Goal: Task Accomplishment & Management: Use online tool/utility

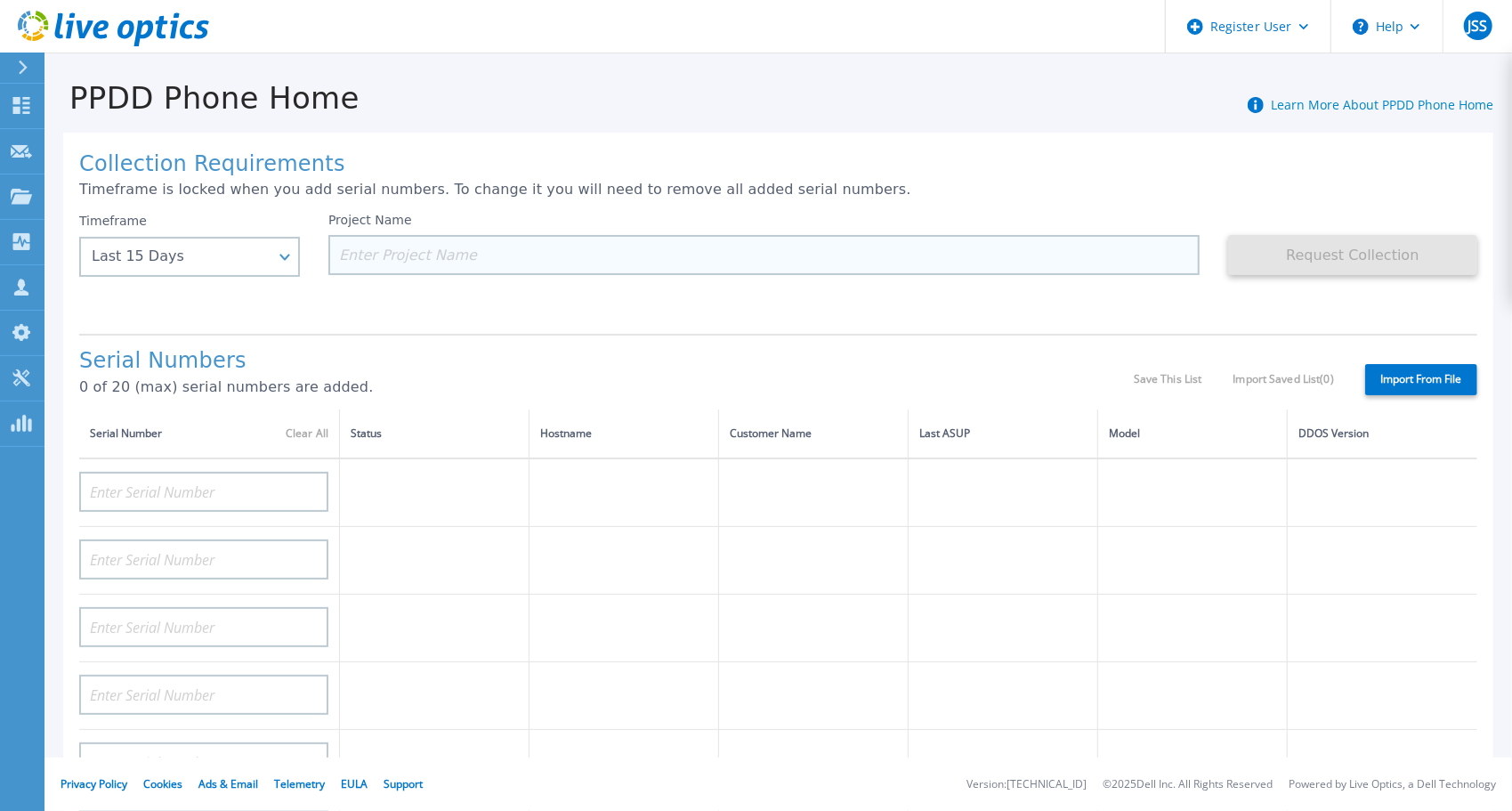
click at [530, 266] on input at bounding box center [764, 255] width 871 height 40
click at [530, 254] on input at bounding box center [764, 255] width 871 height 40
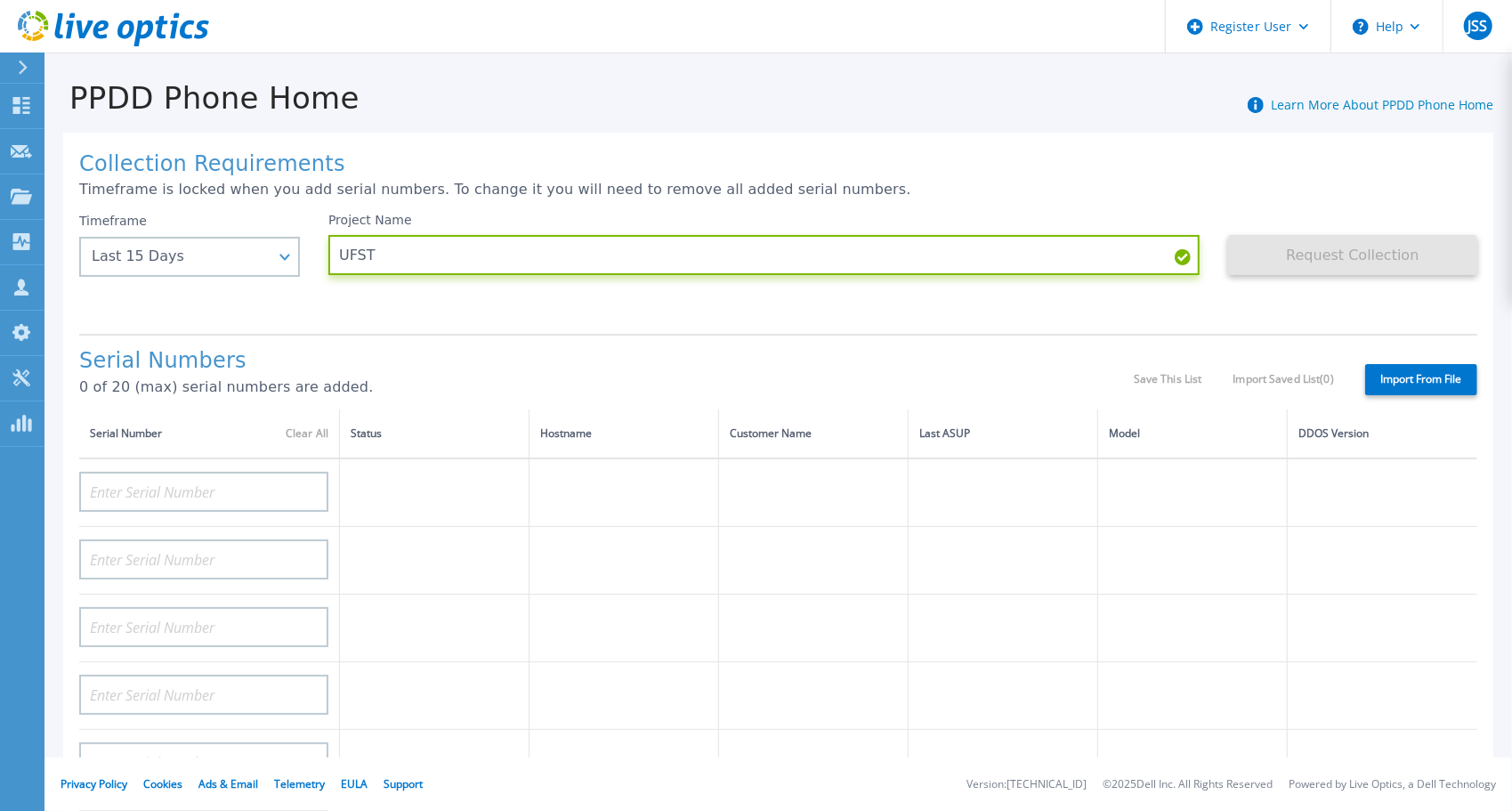
type input "UFST"
click at [1383, 378] on label "Import From File" at bounding box center [1421, 379] width 112 height 31
click at [0, 0] on input "Import From File" at bounding box center [0, 0] width 0 height 0
type input "CRK00244814757"
type input "CRK00244814756"
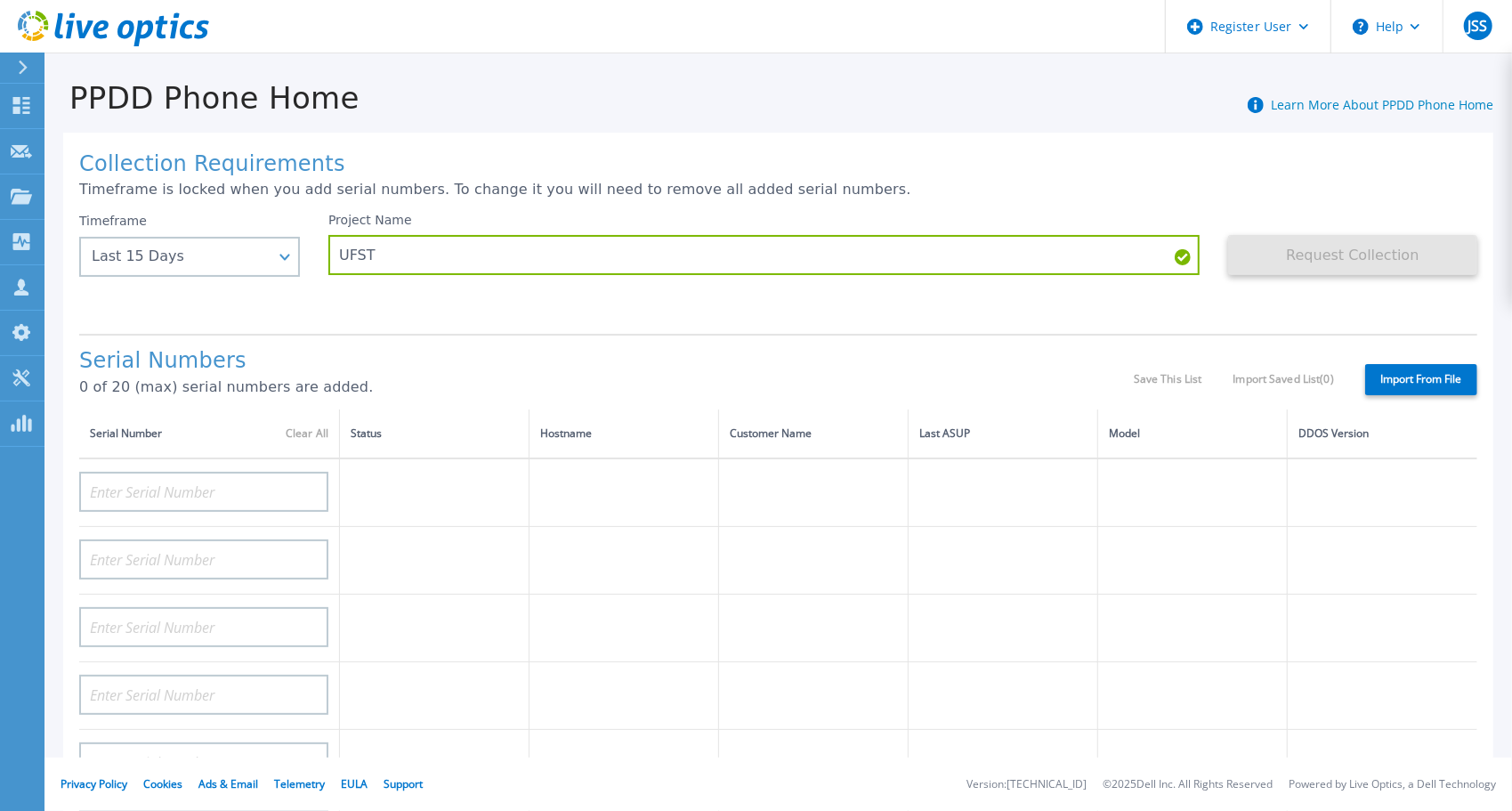
type input "CRK00244814713"
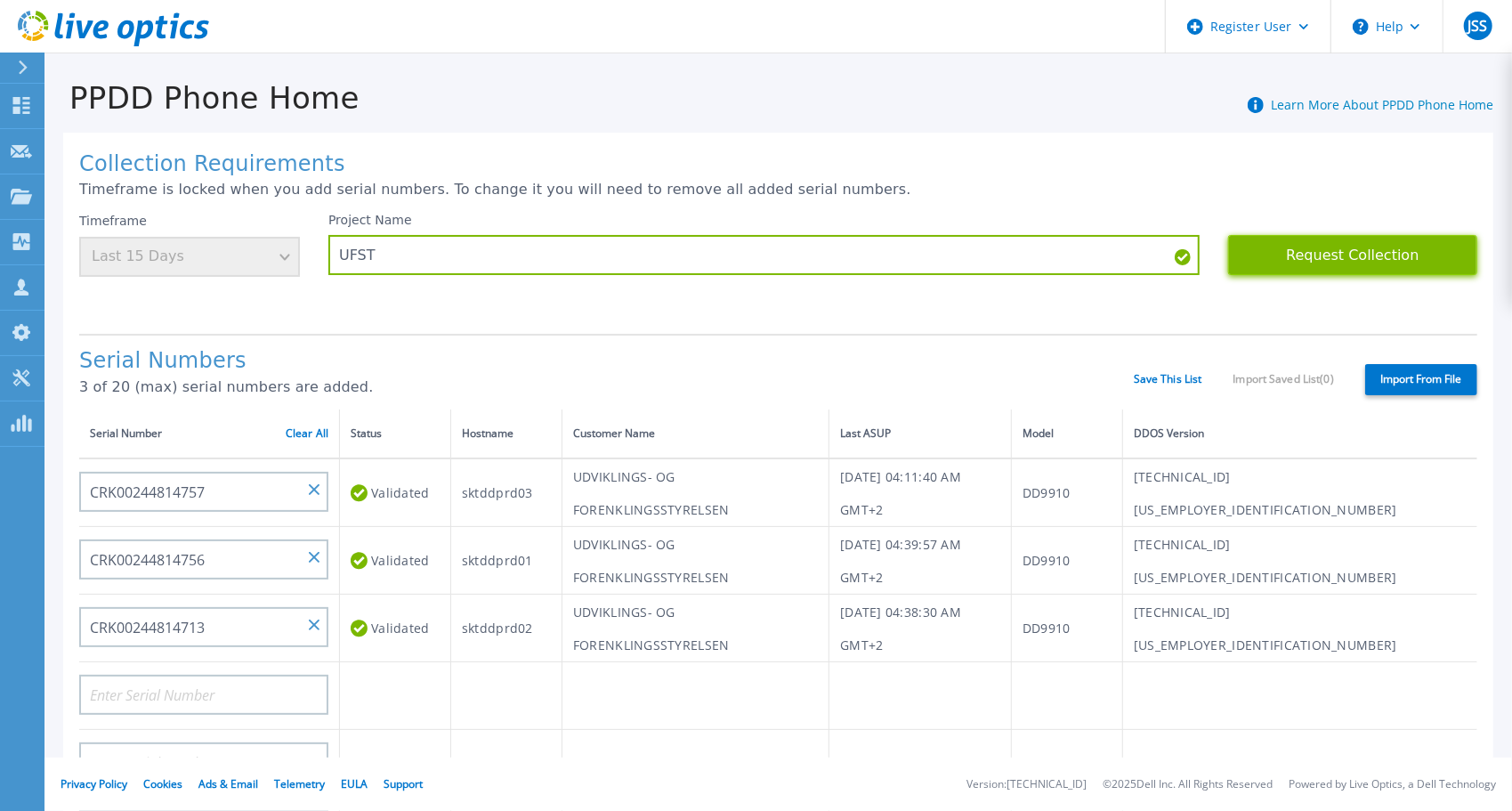
click at [1299, 255] on button "Request Collection" at bounding box center [1353, 255] width 249 height 40
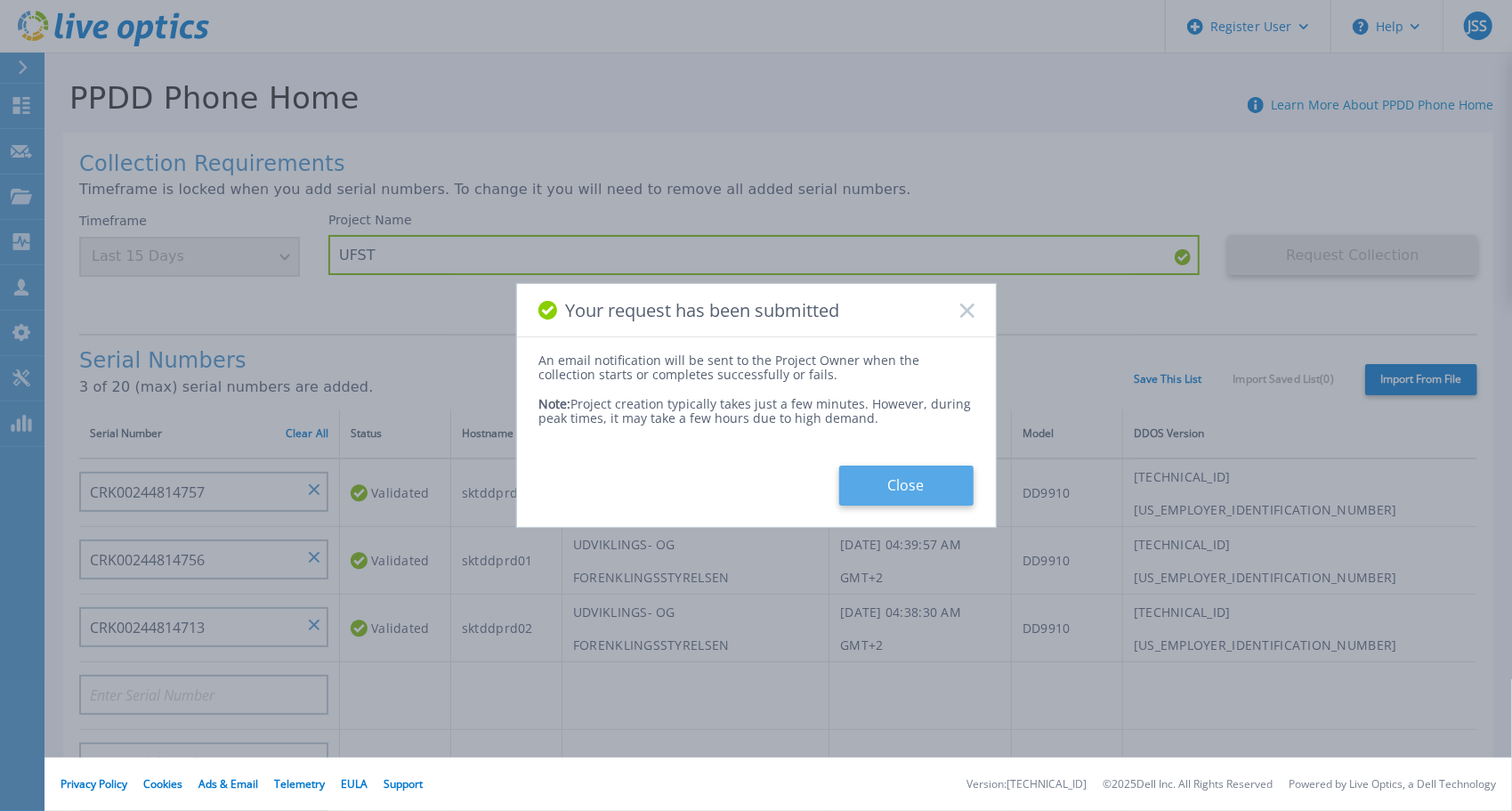
click at [943, 479] on button "Close" at bounding box center [906, 485] width 135 height 40
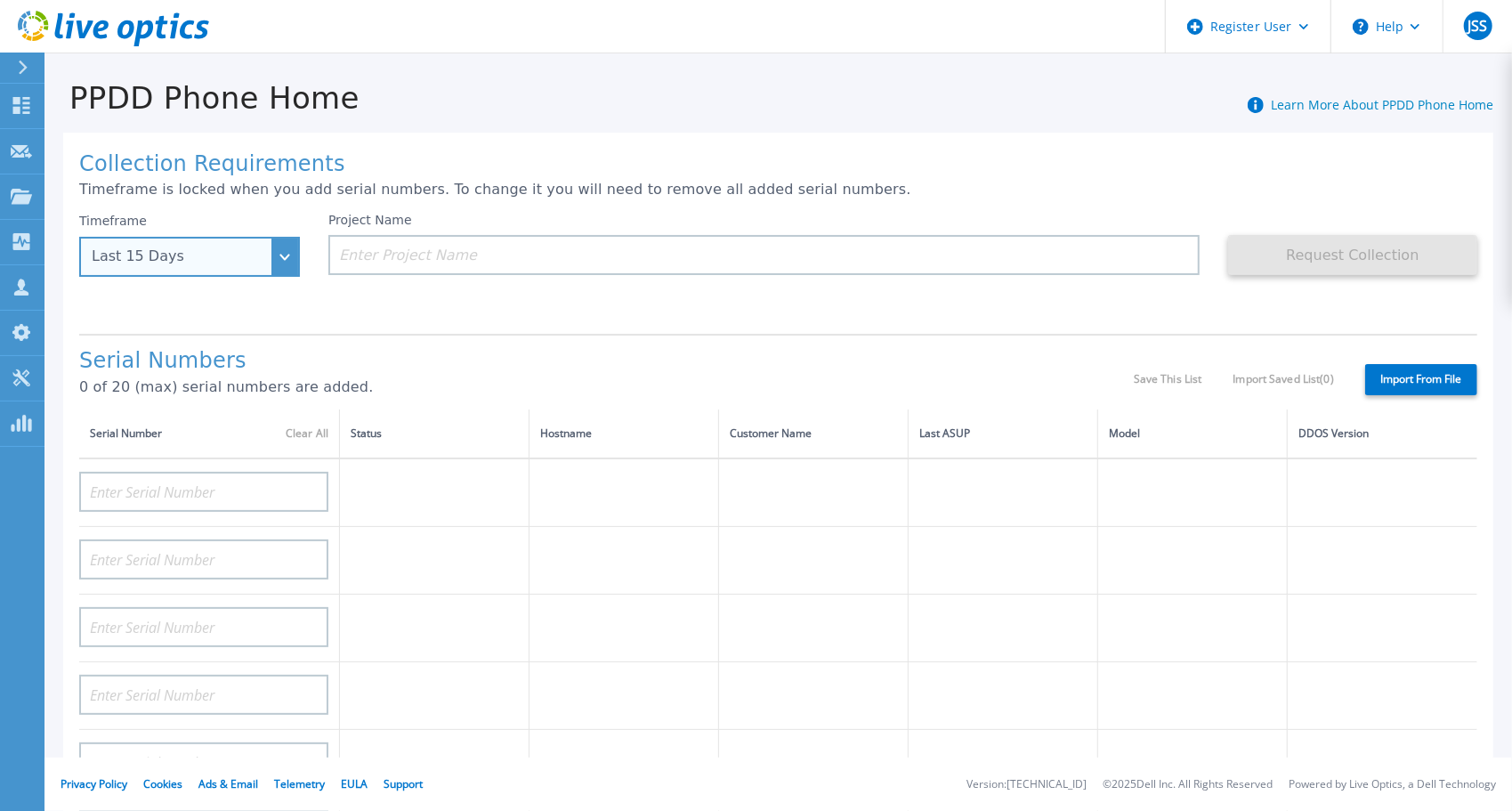
click at [283, 252] on div "Last 15 Days" at bounding box center [189, 256] width 220 height 40
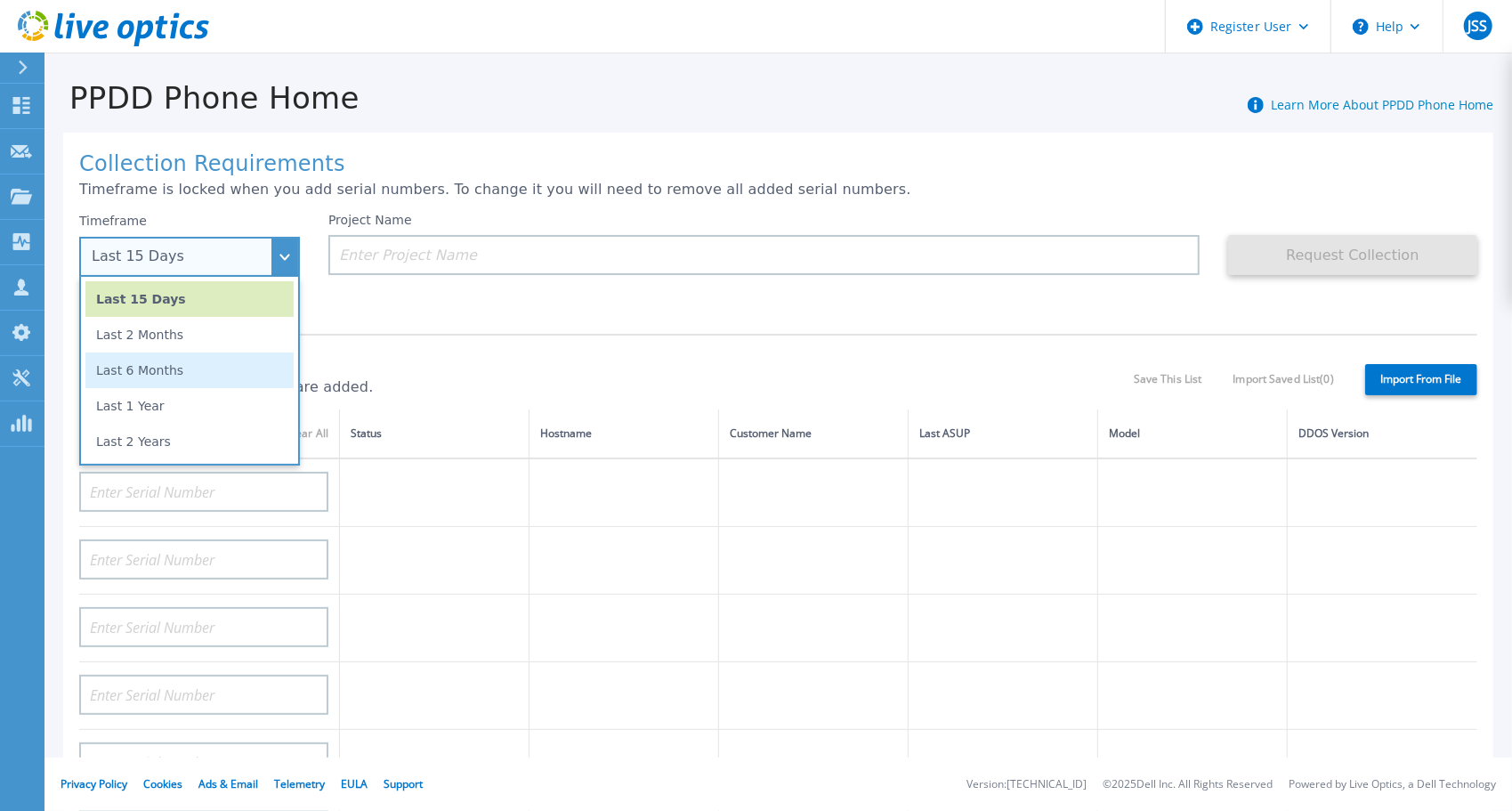
click at [183, 372] on li "Last 6 Months" at bounding box center [189, 369] width 208 height 35
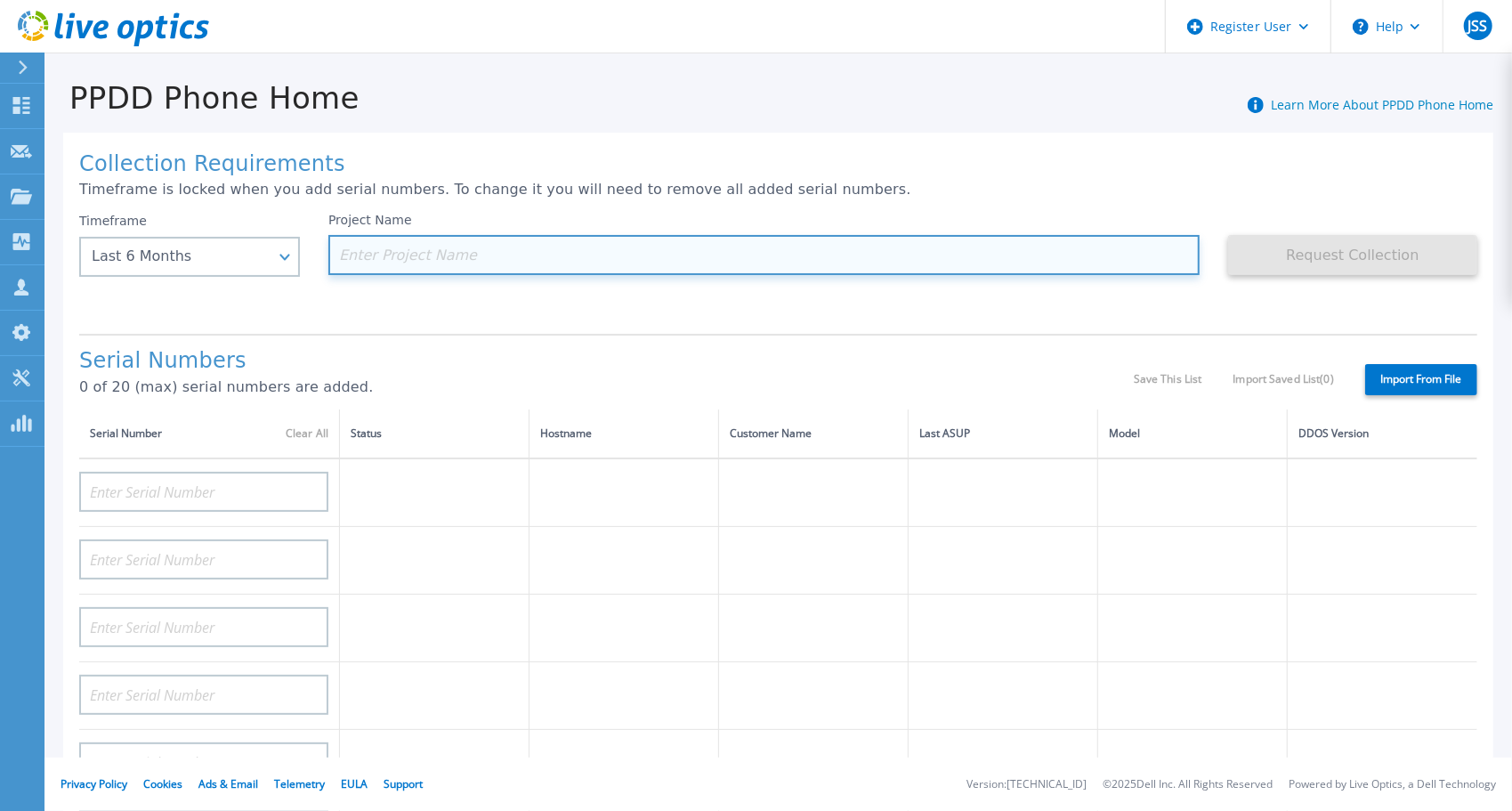
click at [657, 253] on input at bounding box center [764, 255] width 871 height 40
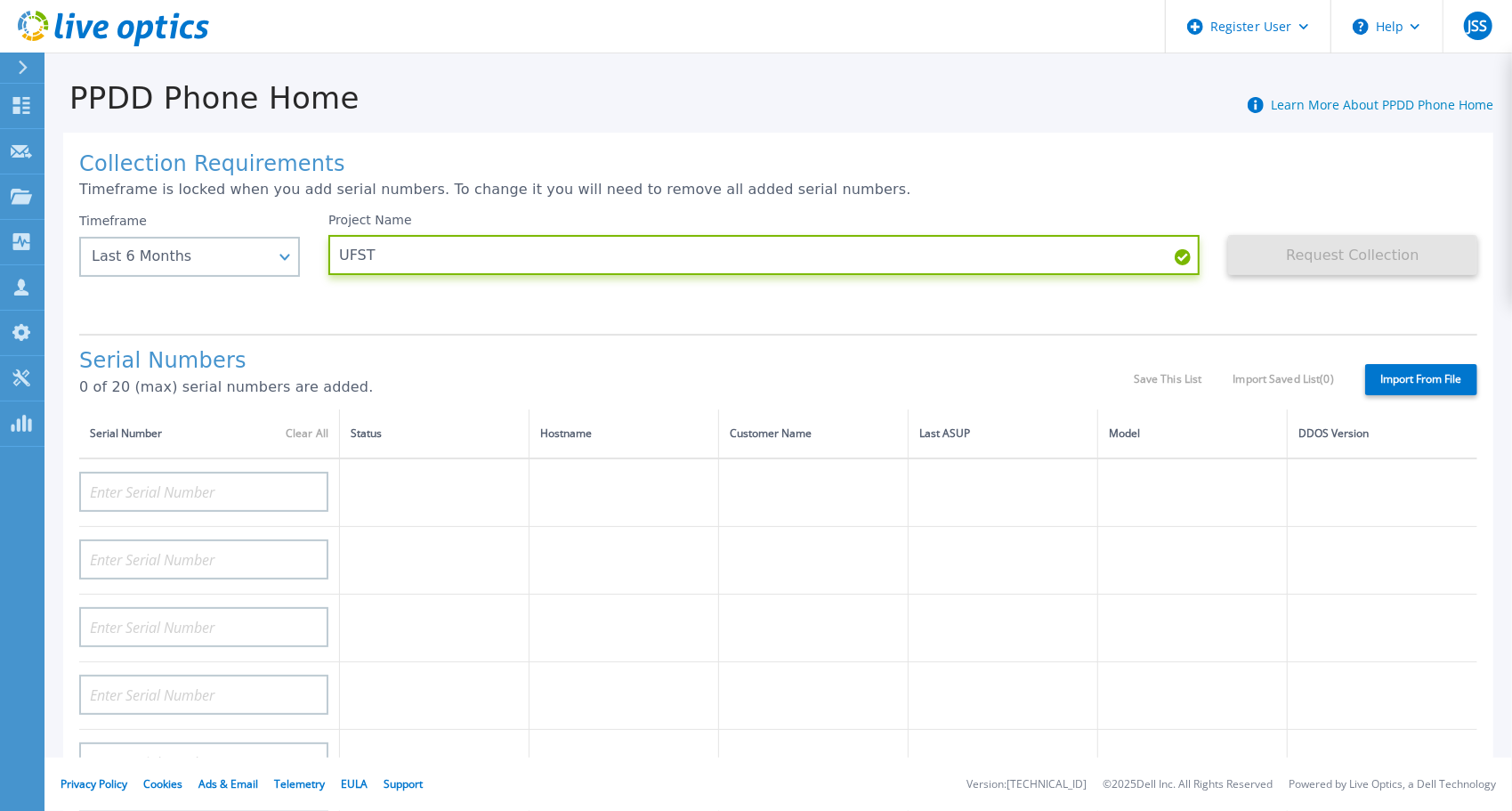
type input "UFST"
click at [726, 330] on div "Collection Requirements Timeframe is locked when you add serial numbers. To cha…" at bounding box center [778, 636] width 1429 height 1007
click at [1400, 368] on label "Import From File" at bounding box center [1421, 379] width 112 height 31
click at [0, 0] on input "Import From File" at bounding box center [0, 0] width 0 height 0
type input "CRK00244814757"
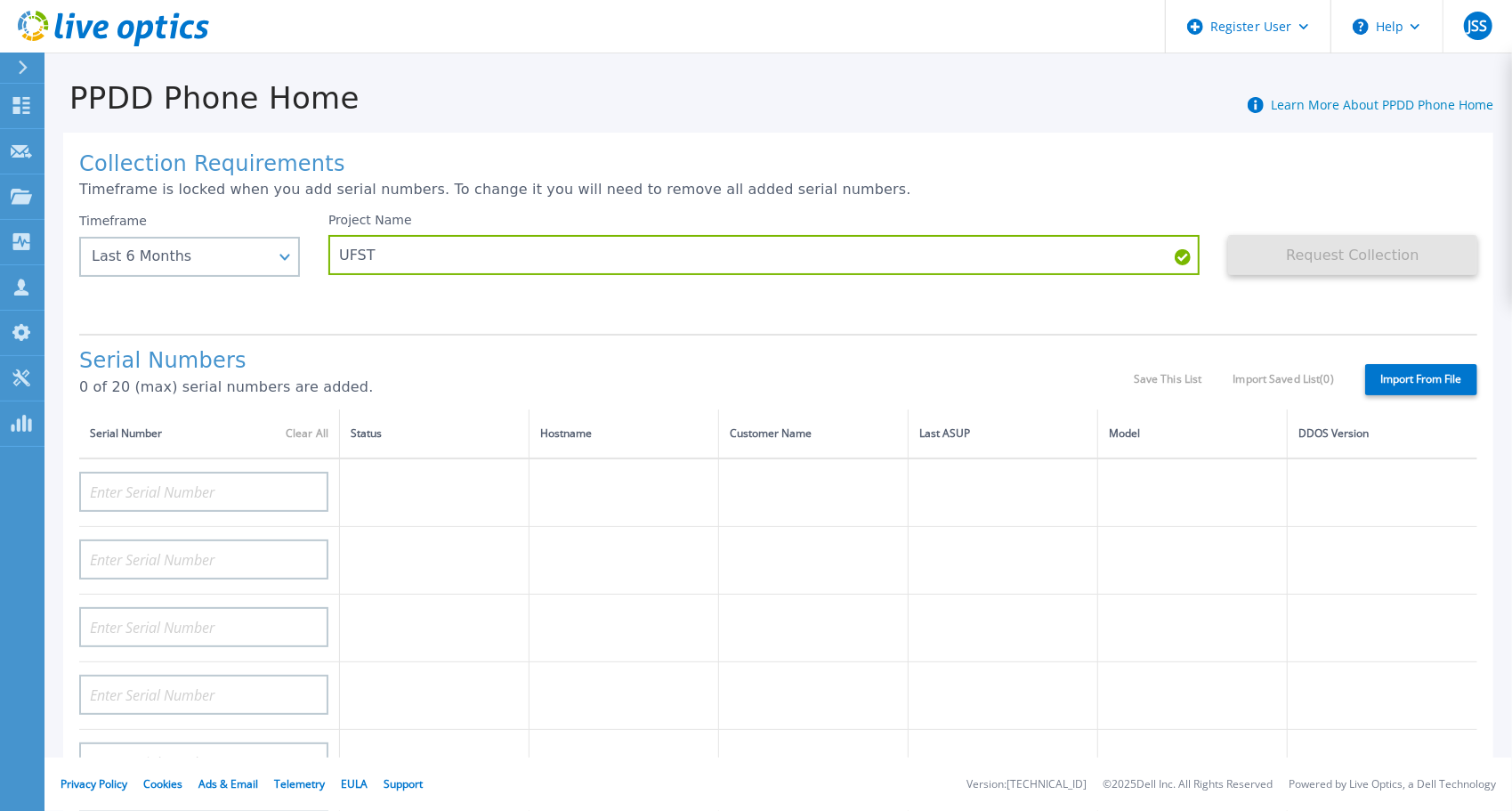
type input "CRK00244814756"
type input "CRK00244814713"
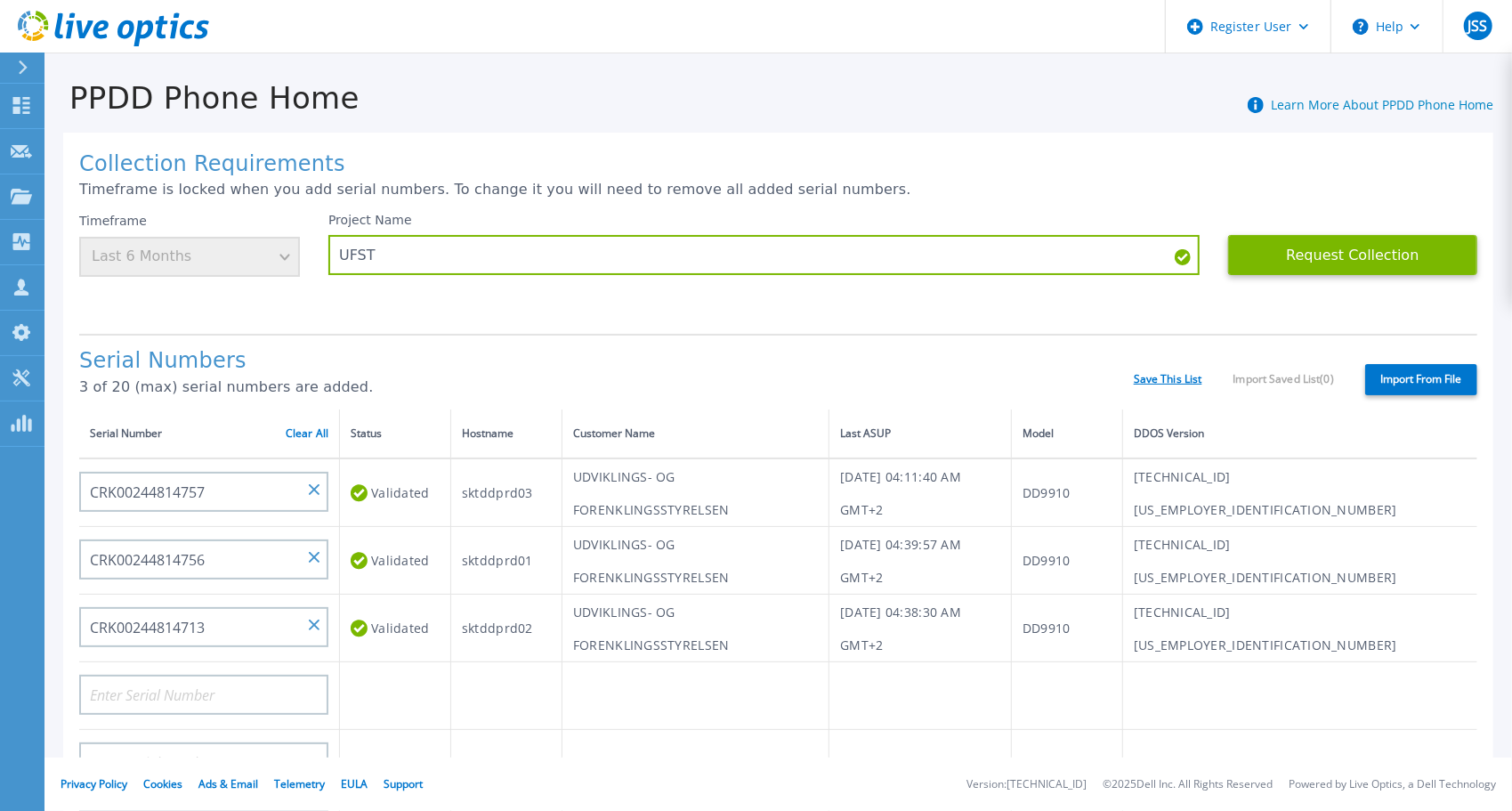
click at [1138, 374] on link "Save This List" at bounding box center [1167, 379] width 68 height 12
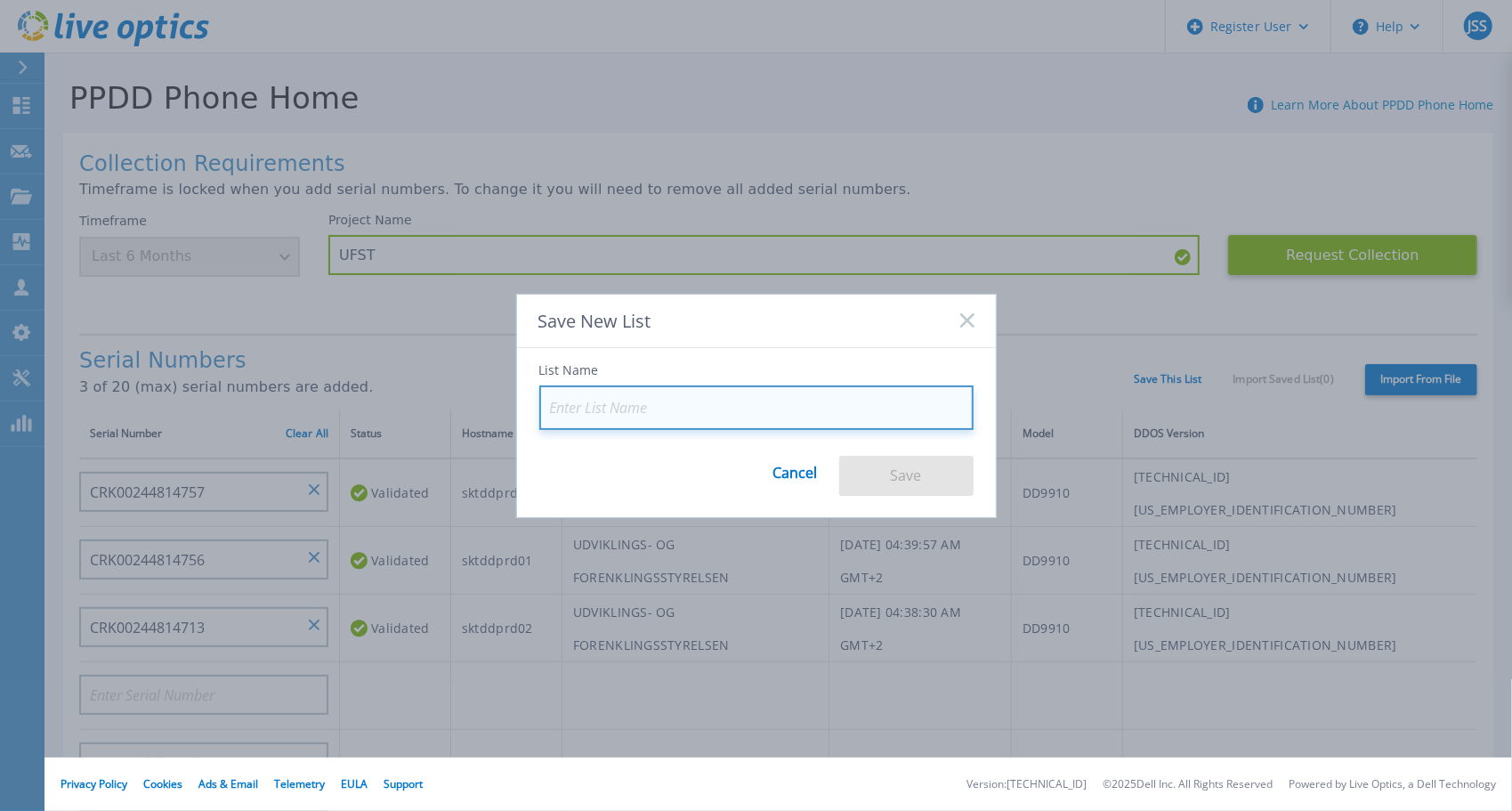
click at [681, 405] on input at bounding box center [756, 407] width 434 height 45
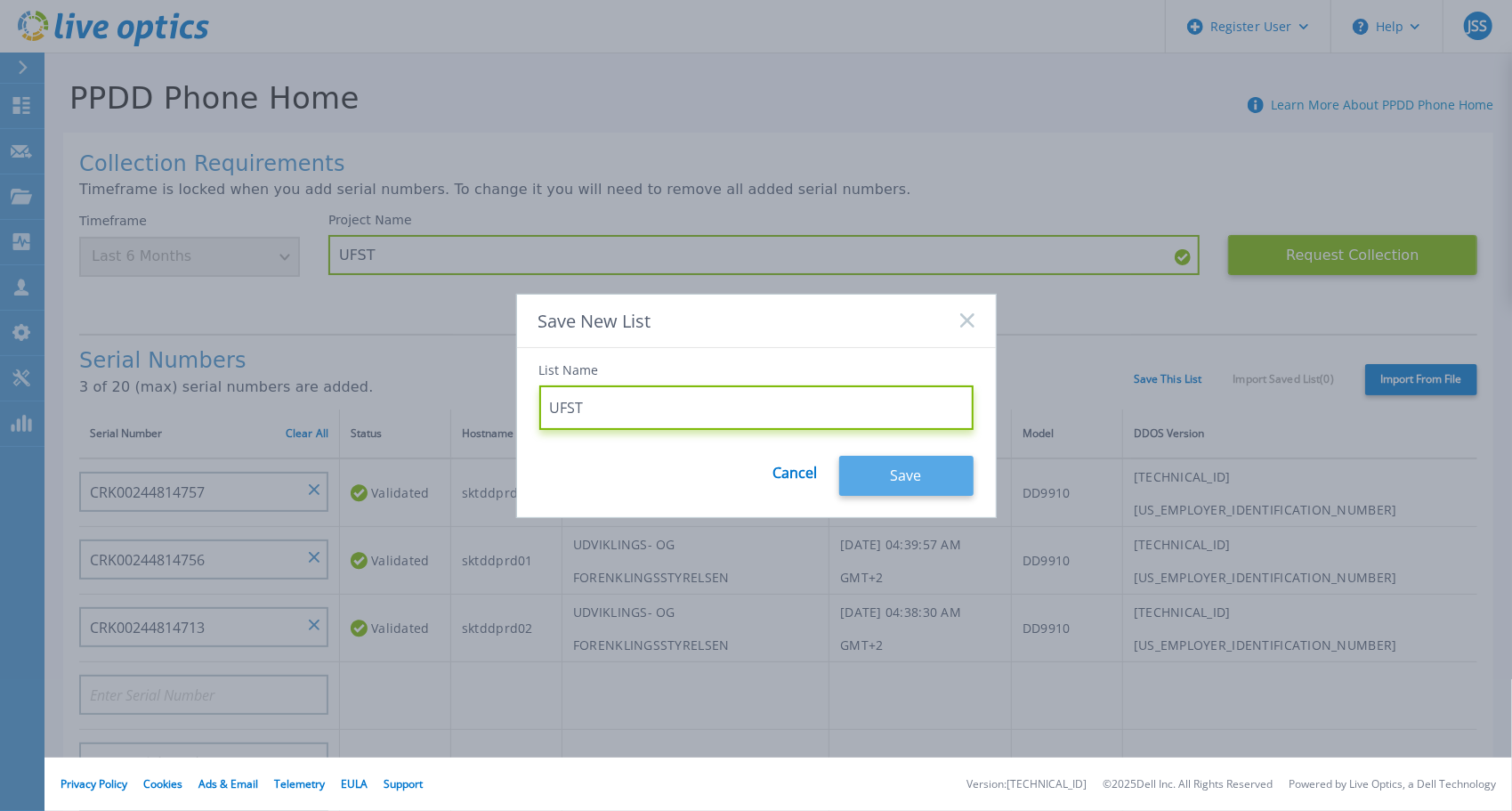
type input "UFST"
click at [917, 473] on button "Save" at bounding box center [906, 476] width 135 height 40
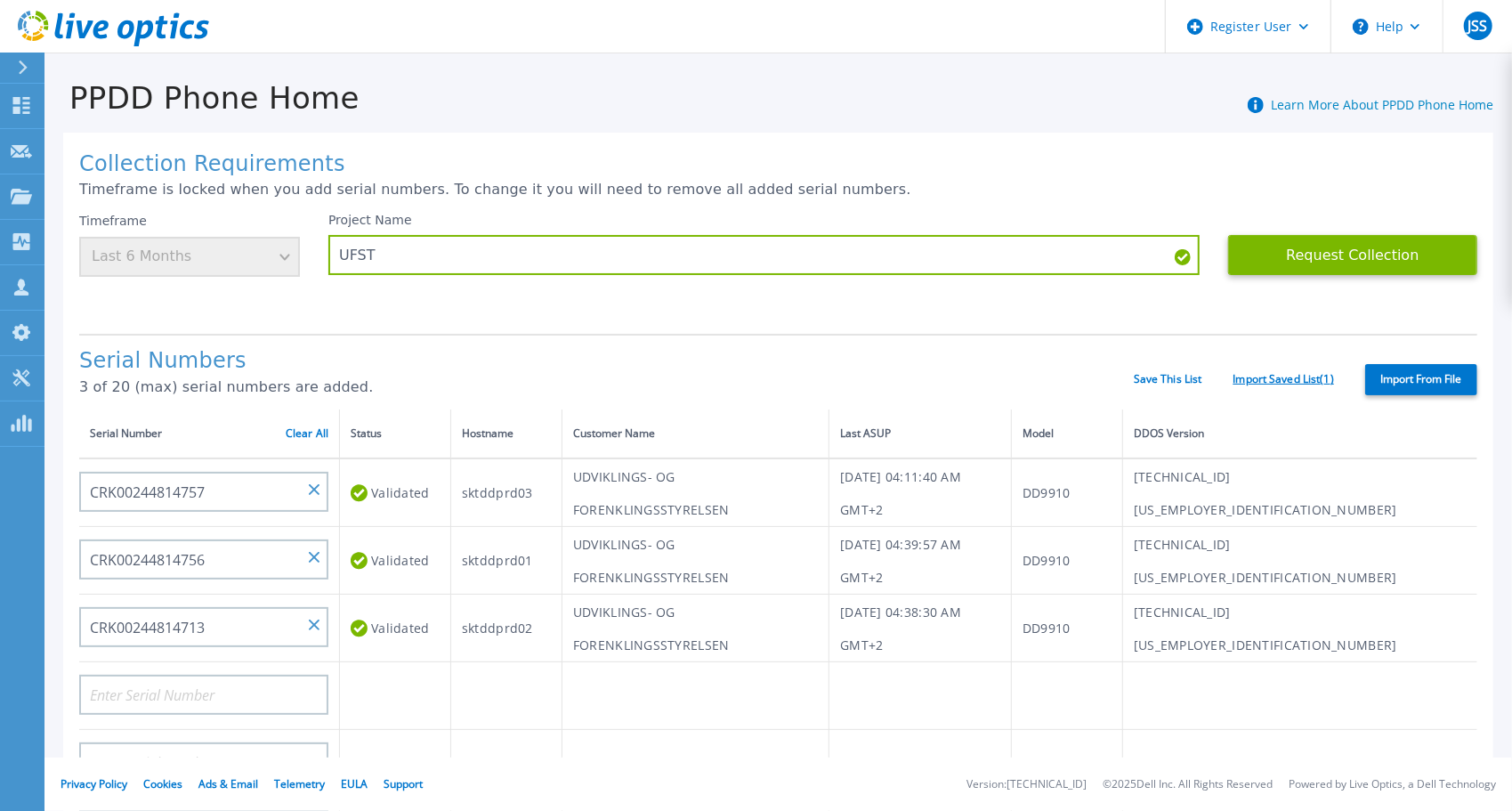
click at [1284, 380] on link "Import Saved List ( 1 )" at bounding box center [1283, 379] width 101 height 12
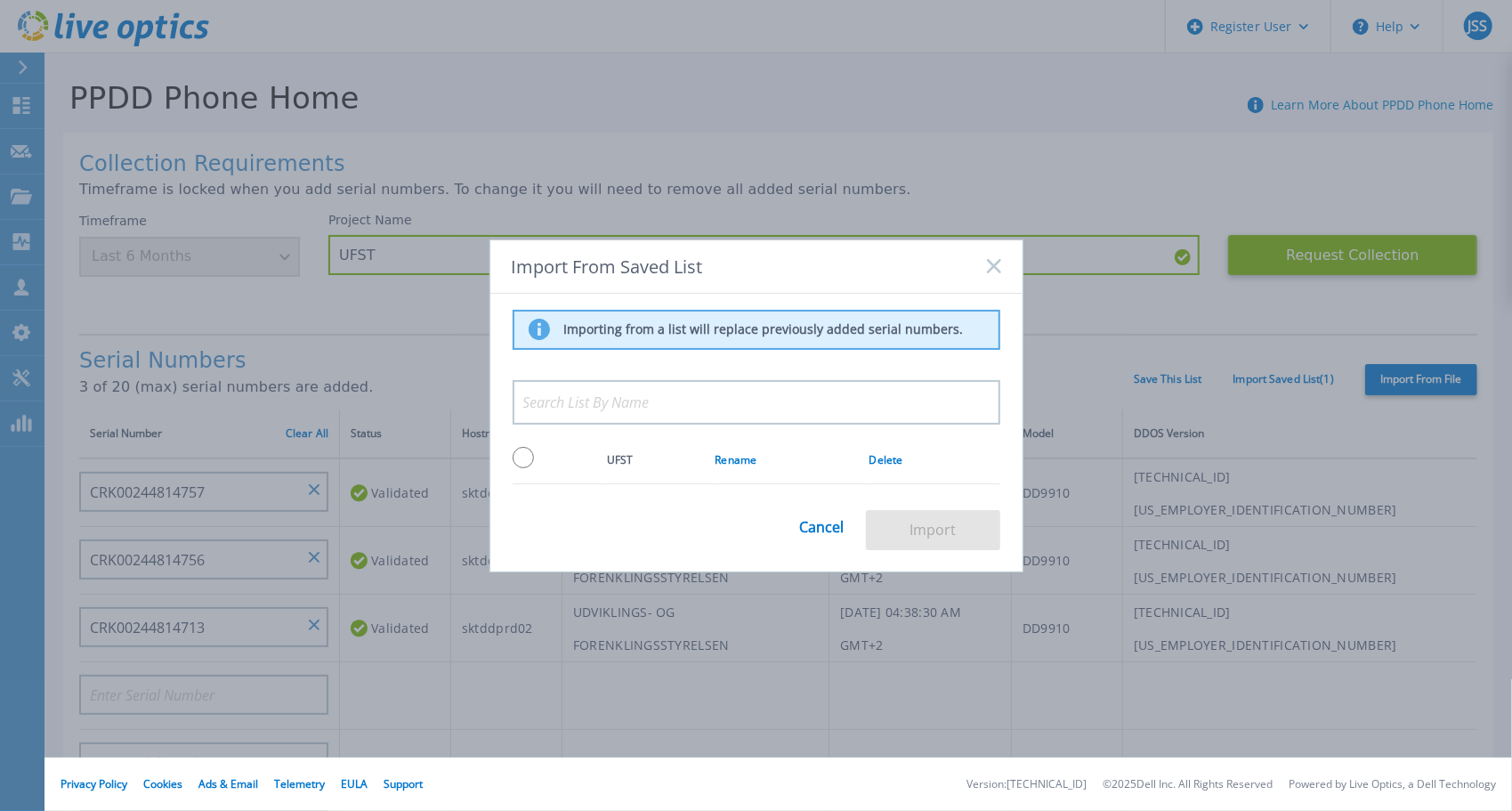
click at [990, 266] on icon at bounding box center [994, 266] width 14 height 14
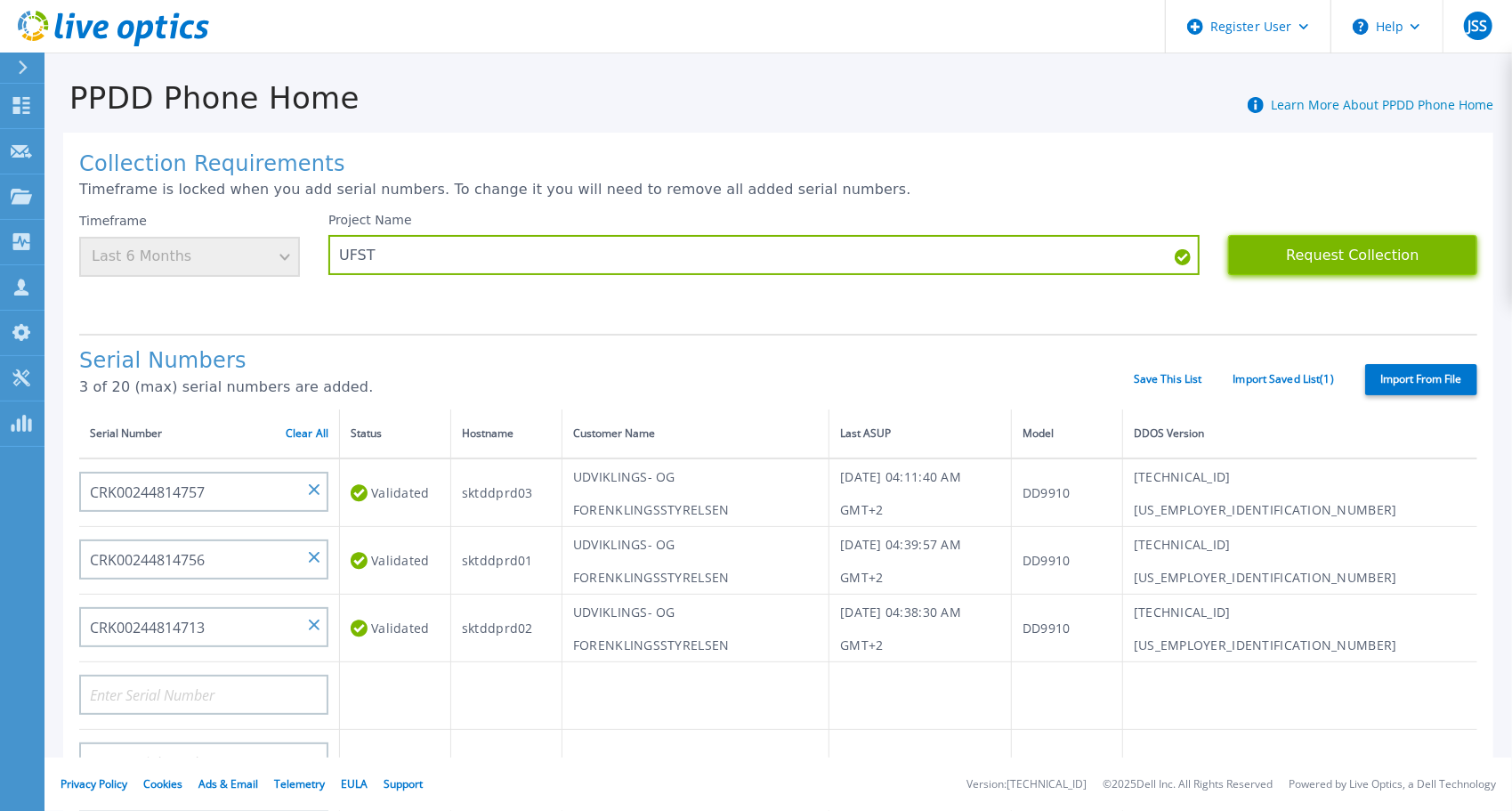
click at [1345, 264] on button "Request Collection" at bounding box center [1353, 255] width 249 height 40
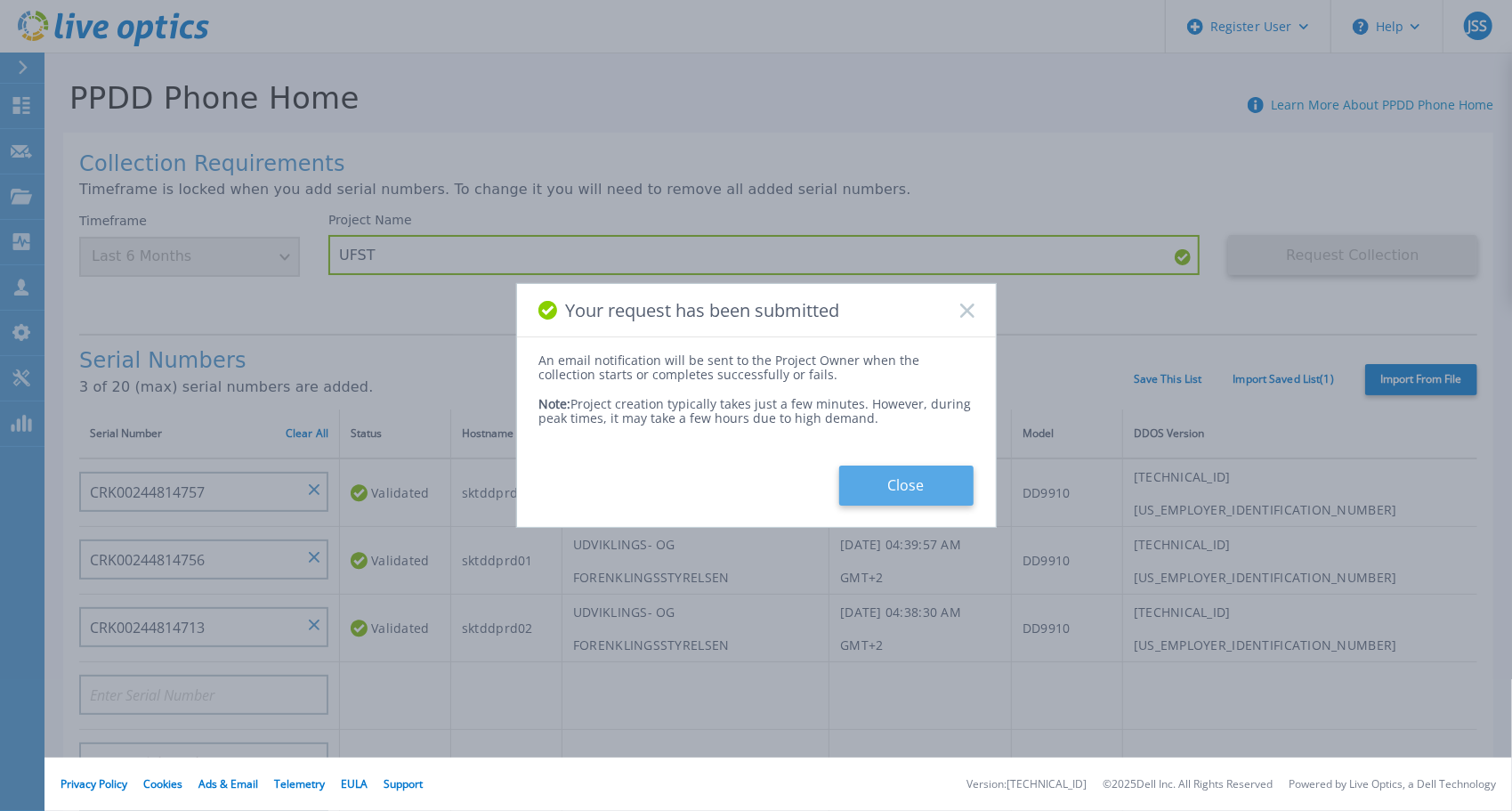
click at [891, 486] on button "Close" at bounding box center [906, 485] width 135 height 40
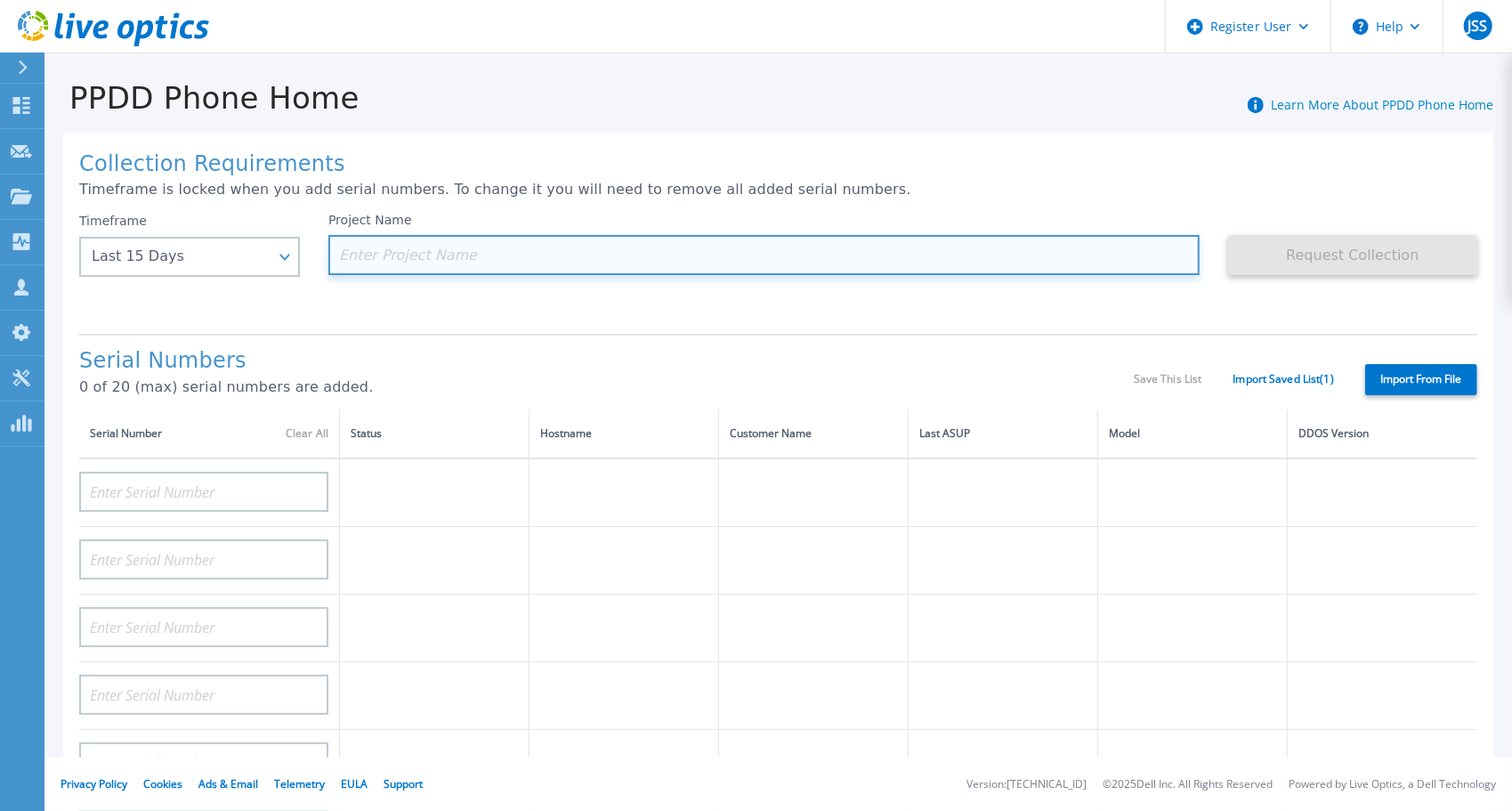
click at [436, 255] on input at bounding box center [764, 255] width 871 height 40
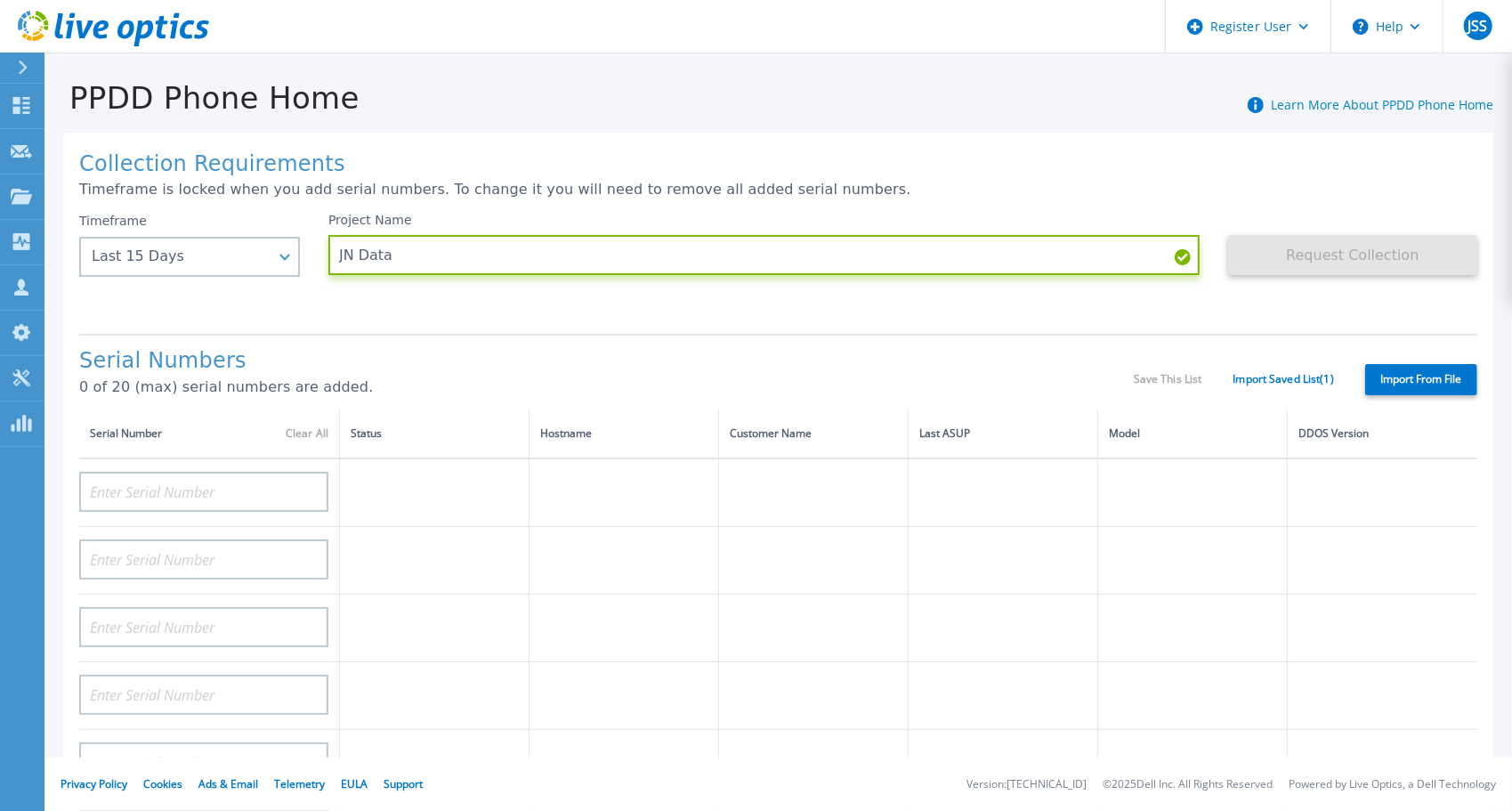
type input "JN Data"
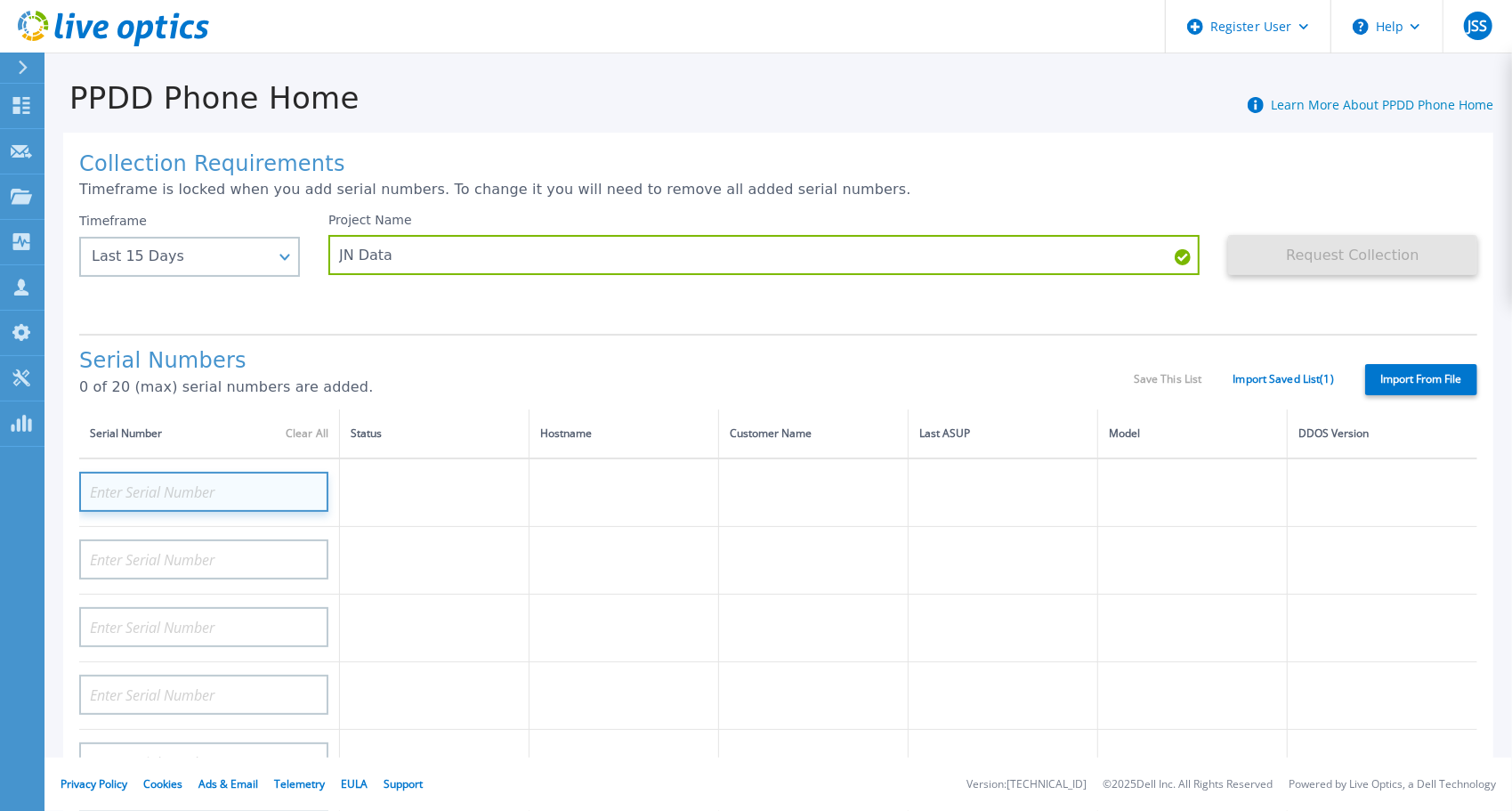
click at [279, 495] on input at bounding box center [203, 492] width 249 height 40
paste input "CRK00245211310"
type input "CRK00245211310"
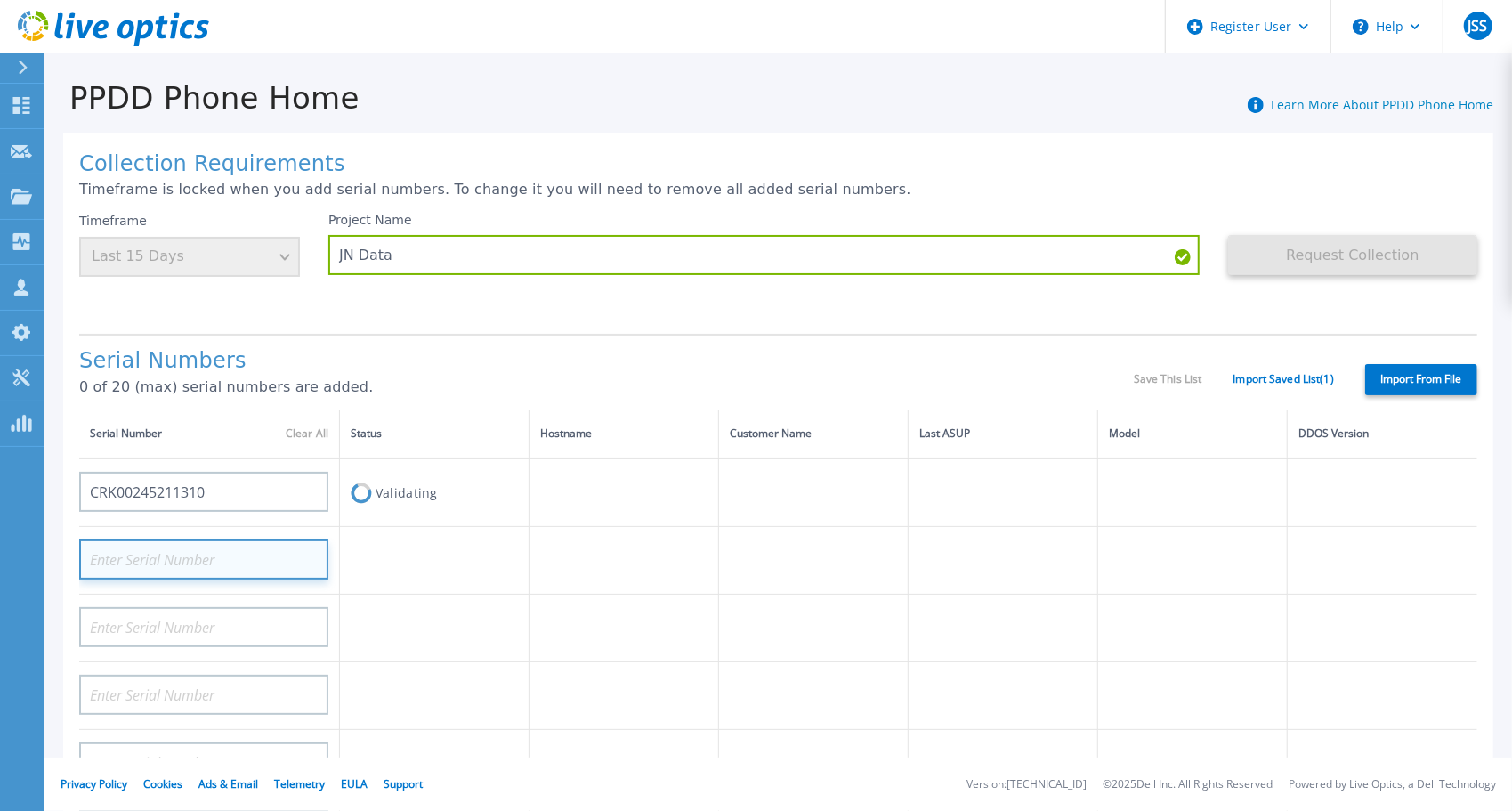
drag, startPoint x: 283, startPoint y: 544, endPoint x: 254, endPoint y: 558, distance: 32.2
click at [283, 544] on input at bounding box center [203, 559] width 249 height 40
click at [239, 561] on input at bounding box center [203, 559] width 249 height 40
paste input "CRK00234824199"
type input "CRK00234824199"
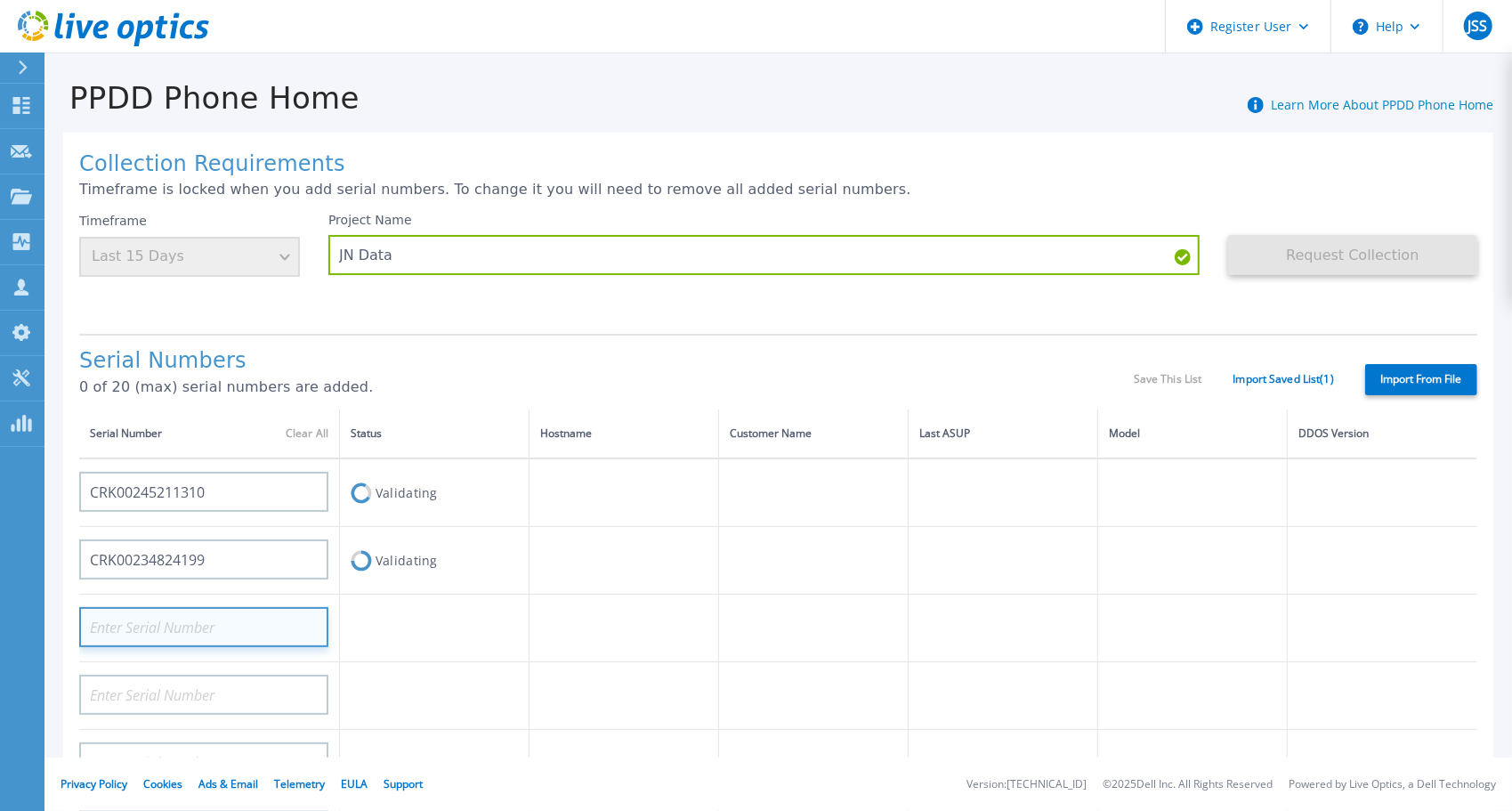
click at [205, 632] on input at bounding box center [203, 627] width 249 height 40
paste input "CRK00245208944"
type input "CRK00245208944"
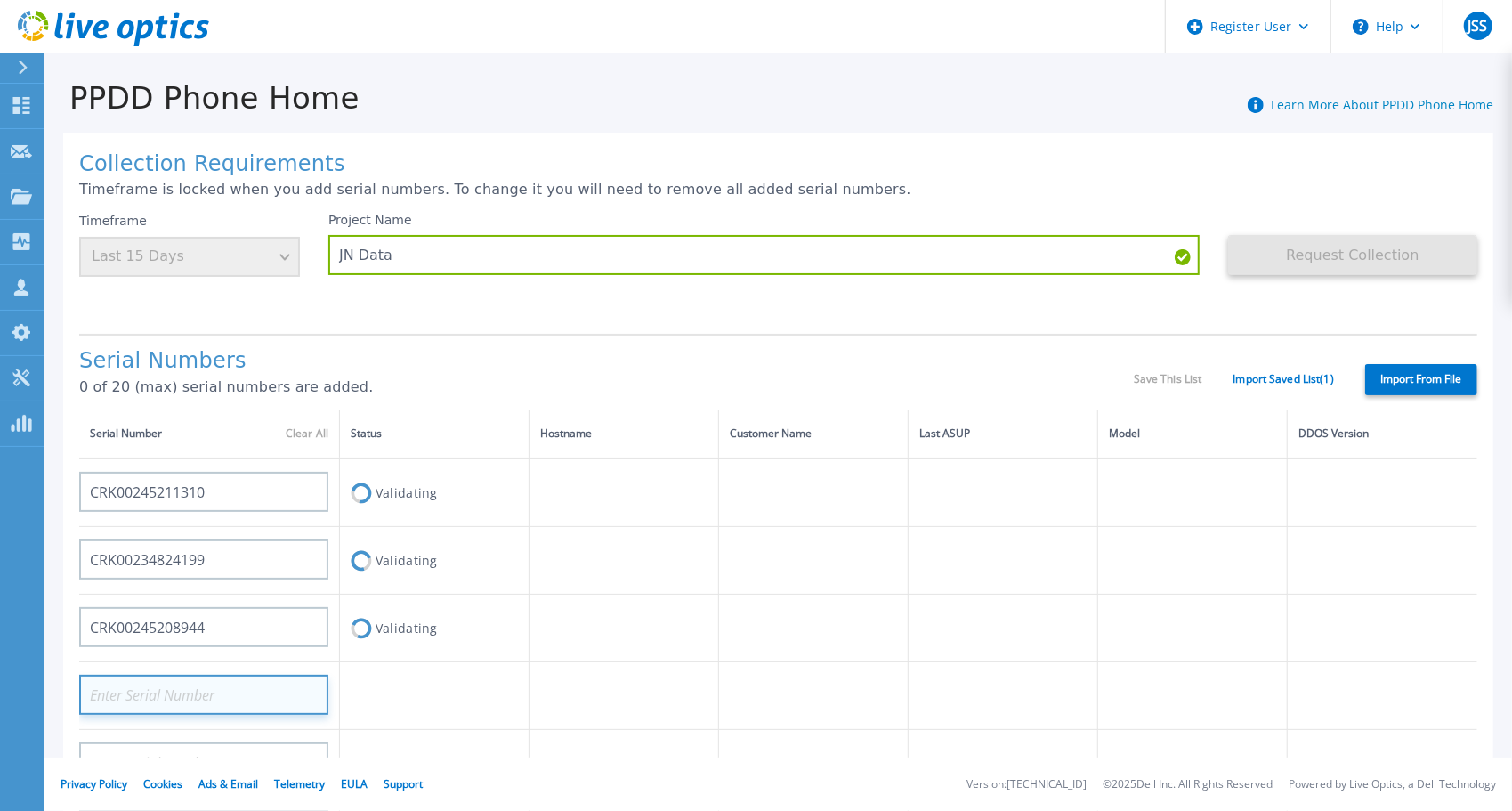
click at [212, 698] on input at bounding box center [203, 695] width 249 height 40
click at [194, 707] on input at bounding box center [203, 695] width 249 height 40
paste input "CRK00234824203"
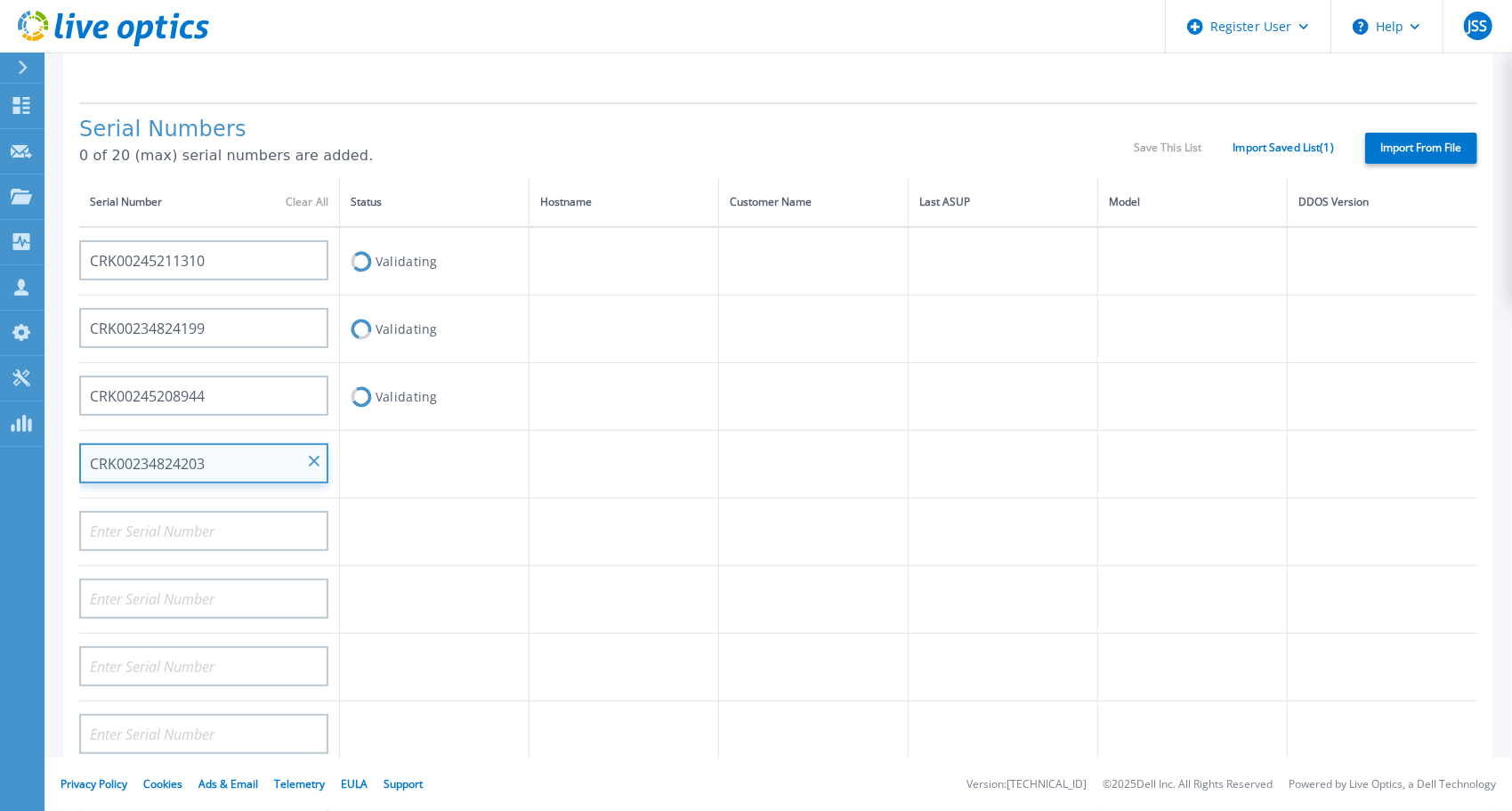
scroll to position [267, 0]
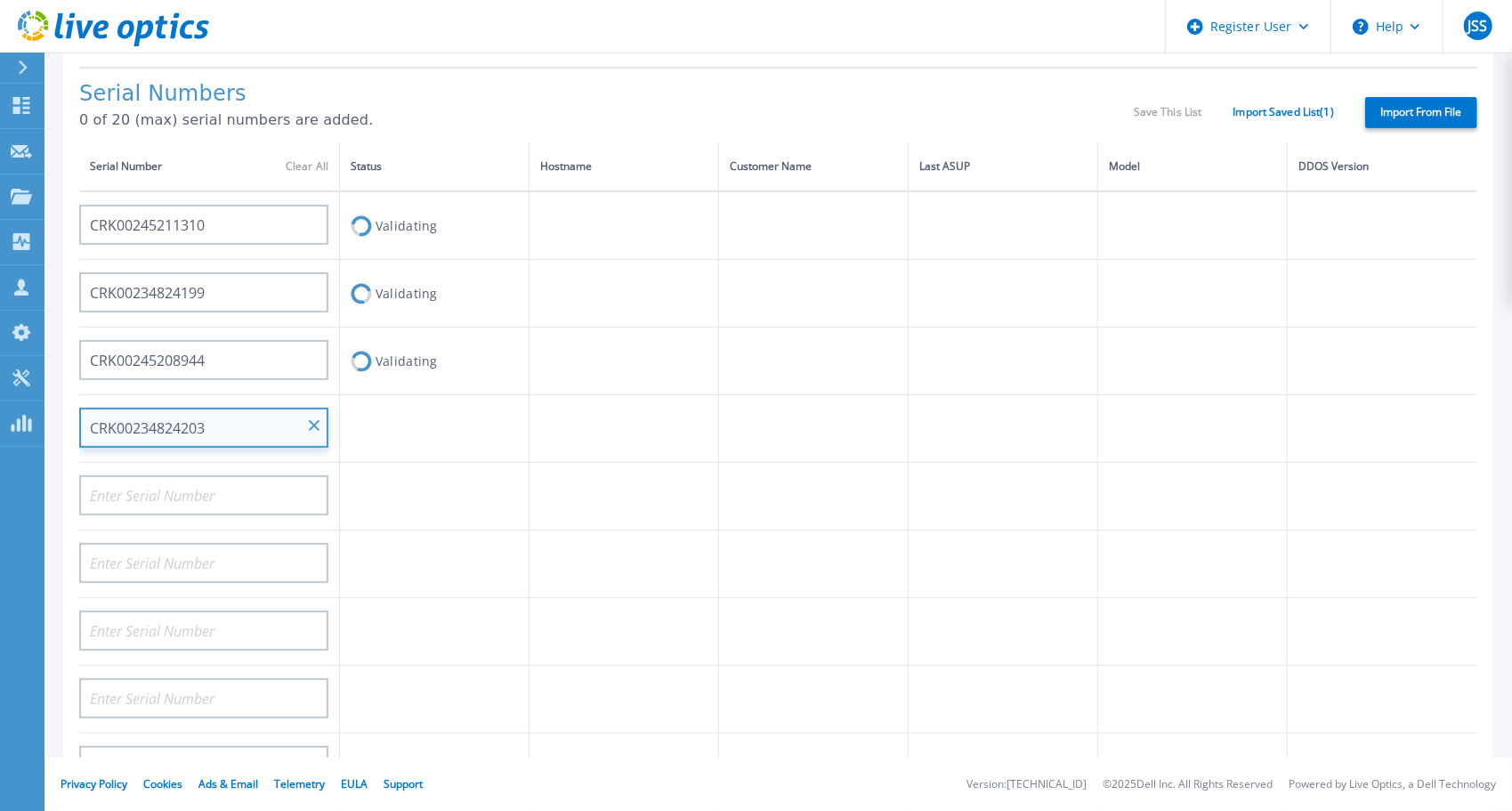
type input "CRK00234824203"
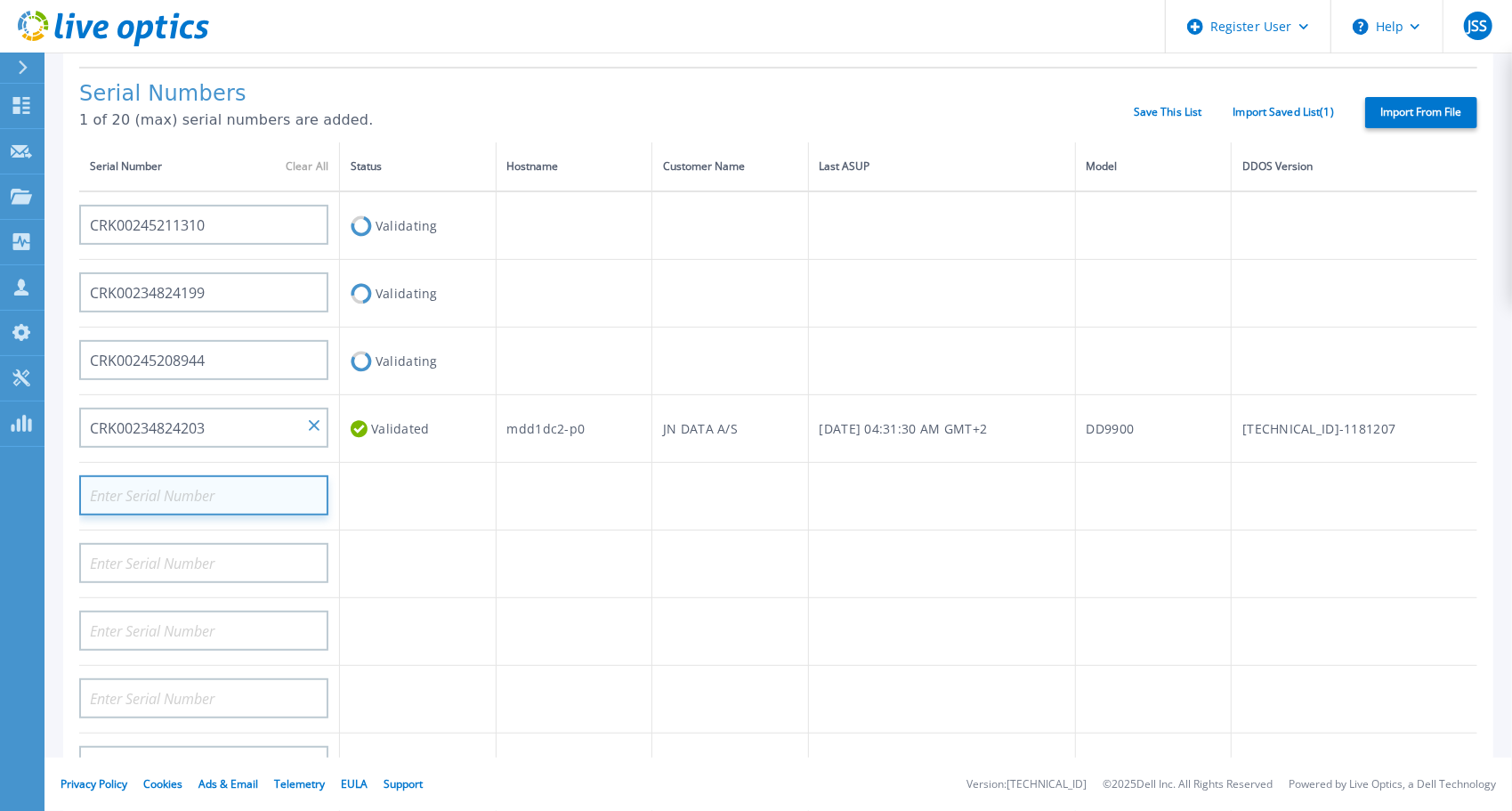
click at [249, 502] on input at bounding box center [203, 496] width 249 height 40
click at [203, 496] on input at bounding box center [203, 496] width 249 height 40
paste input "CRK00234824196"
type input "CRK00234824196"
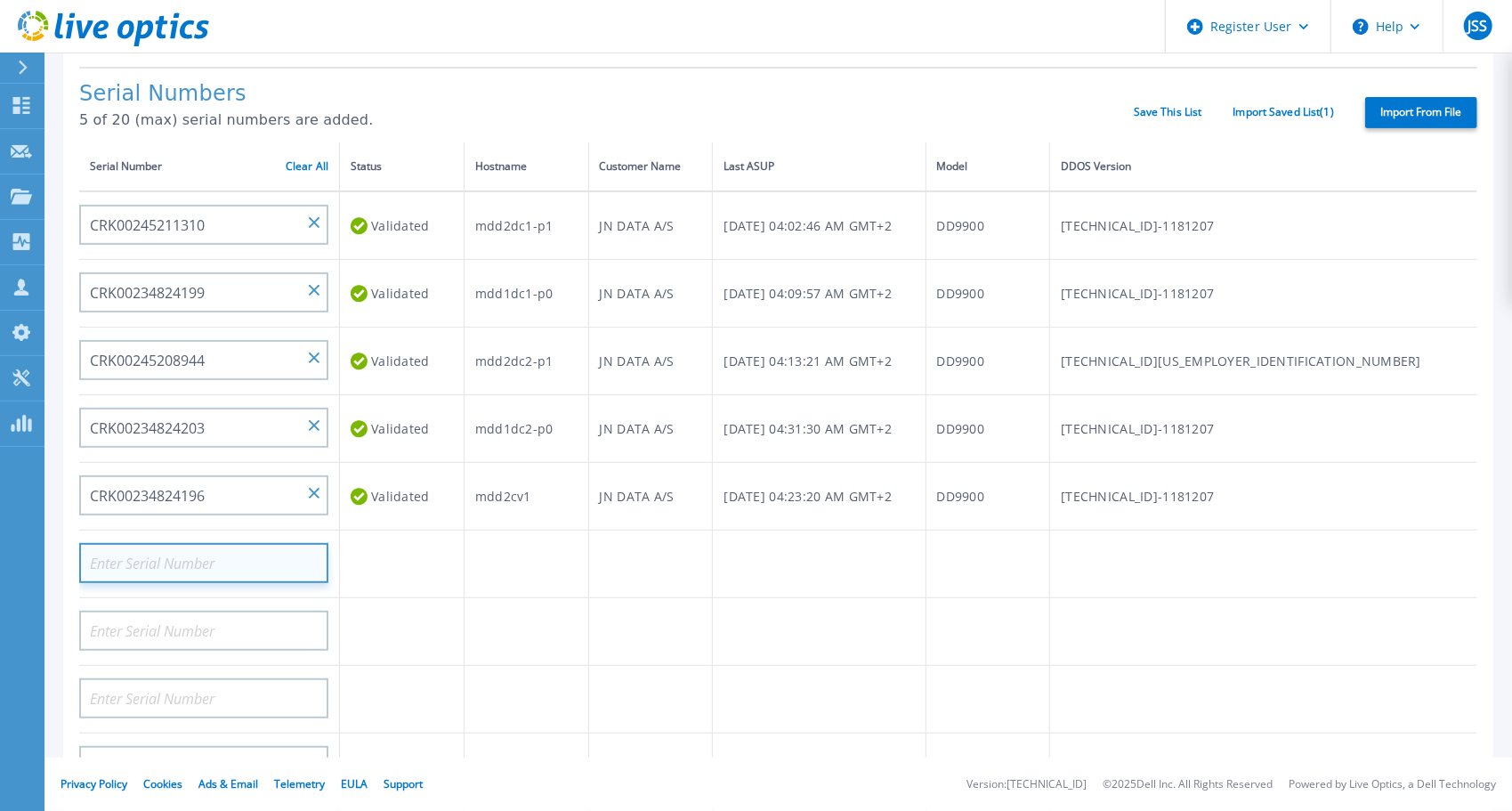
click at [160, 560] on input at bounding box center [203, 563] width 249 height 40
click at [137, 570] on input at bounding box center [203, 563] width 249 height 40
paste input "CRK00234824197"
type input "CRK00234824197"
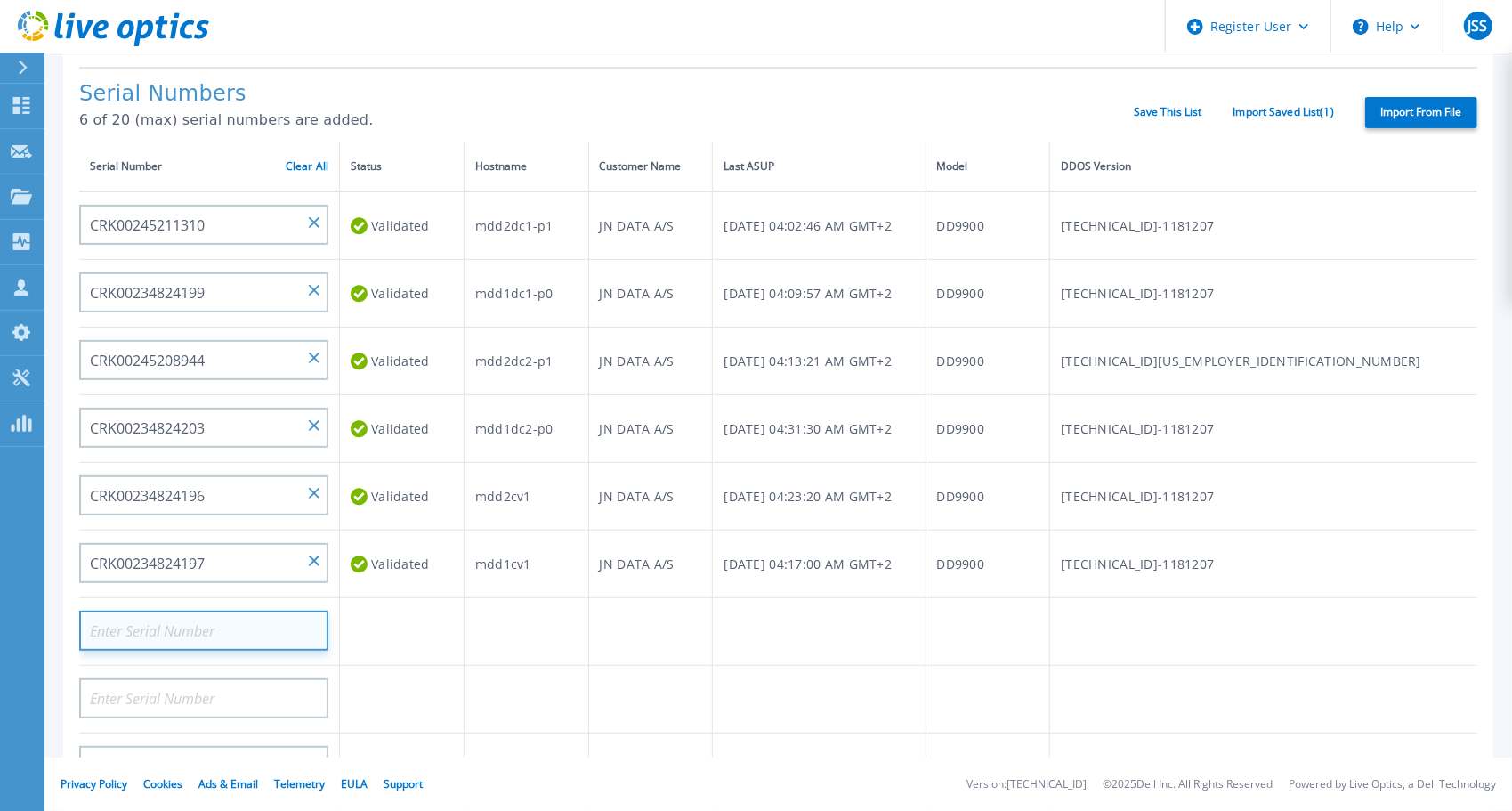
drag, startPoint x: 233, startPoint y: 639, endPoint x: 201, endPoint y: 639, distance: 32.0
click at [233, 639] on input at bounding box center [203, 631] width 249 height 40
click at [167, 636] on input at bounding box center [203, 631] width 249 height 40
paste input "CRK00234824201"
type input "CRK00234824201"
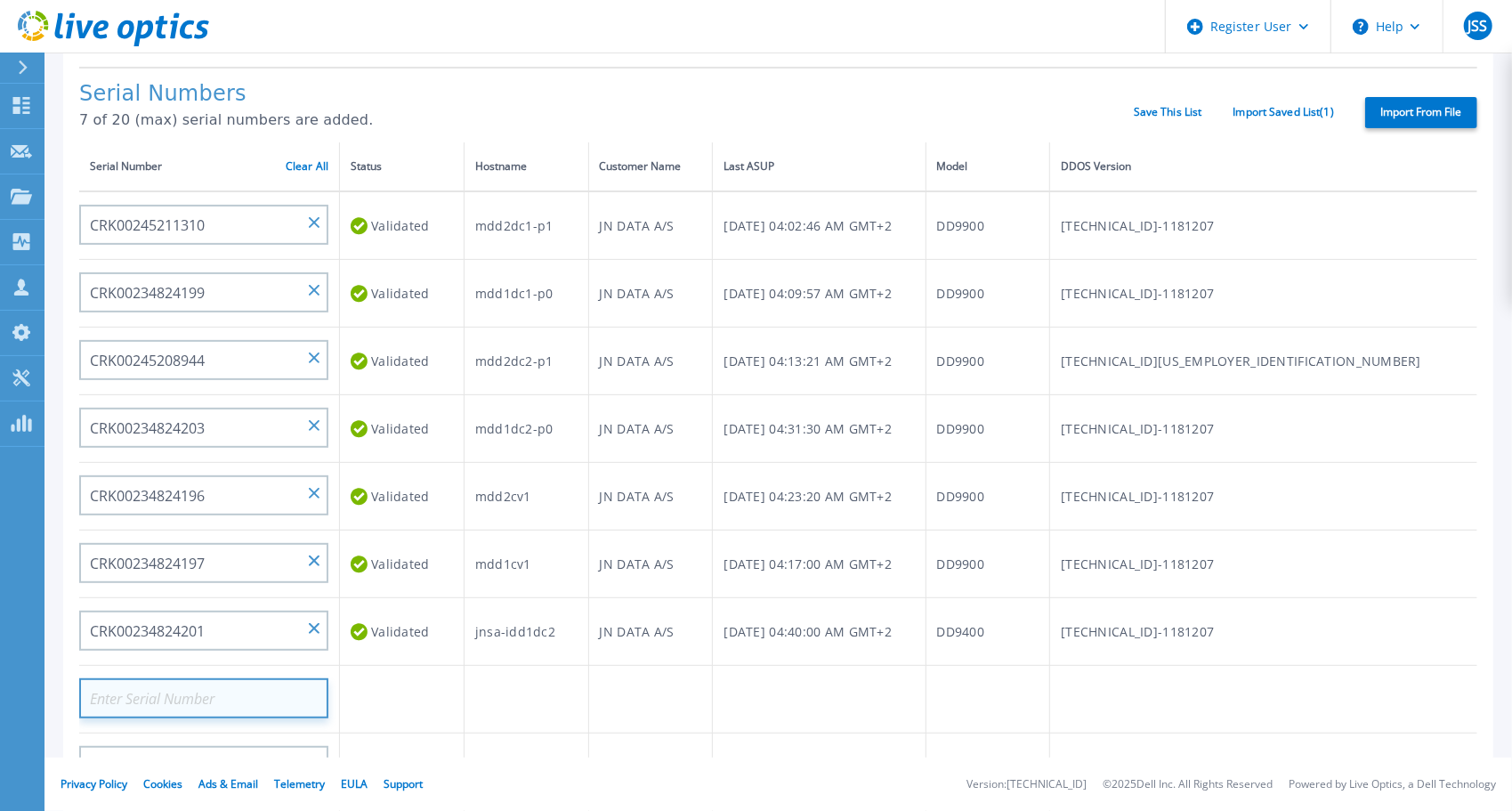
click at [181, 704] on input at bounding box center [203, 698] width 249 height 40
click at [160, 696] on input at bounding box center [203, 698] width 249 height 40
paste input "CRK00234824195"
type input "CRK00234824195"
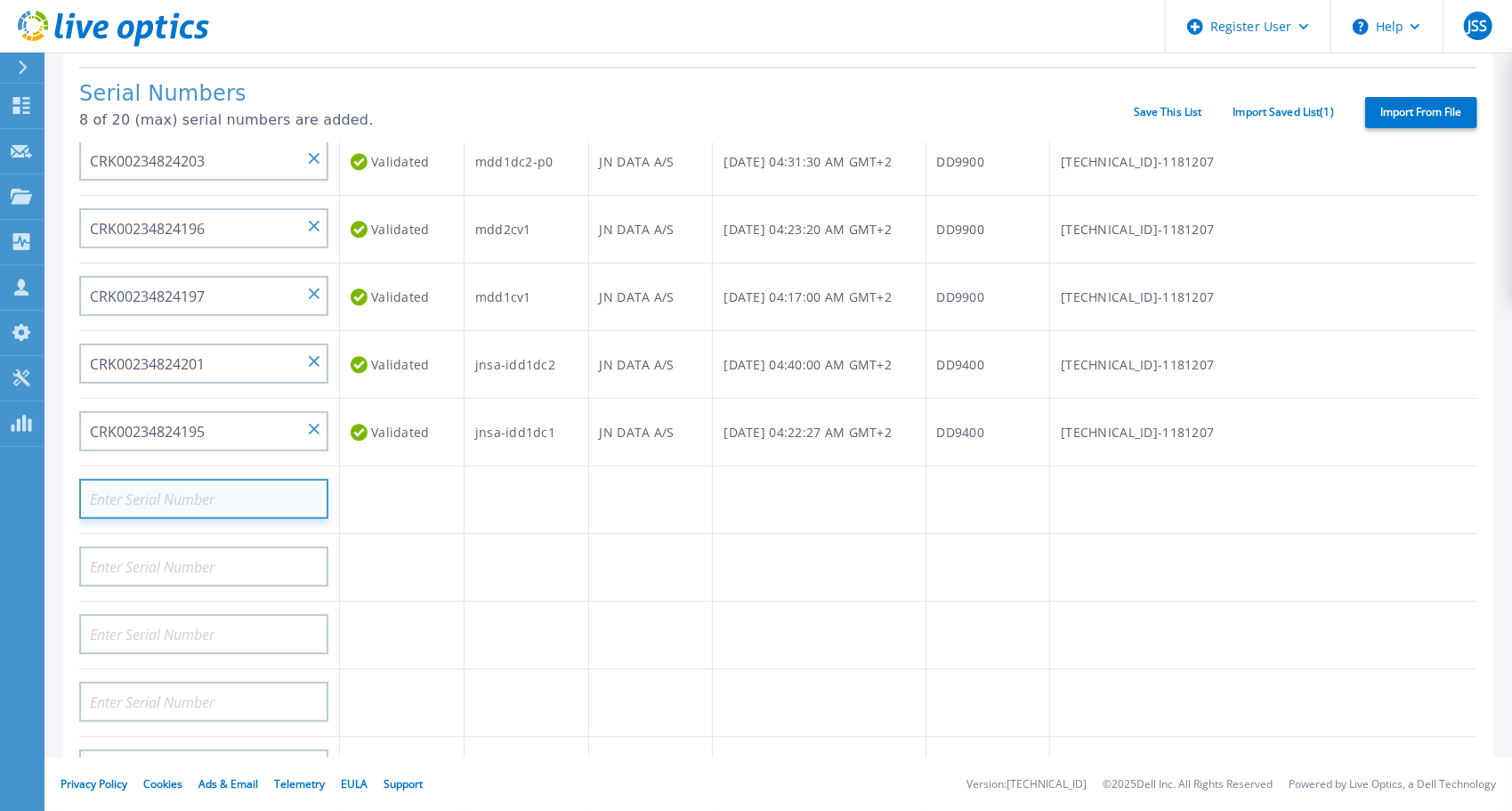
click at [207, 491] on input at bounding box center [203, 499] width 249 height 40
paste input "CRK00234824194"
type input "CRK00234824194"
click at [573, 495] on td at bounding box center [525, 500] width 124 height 67
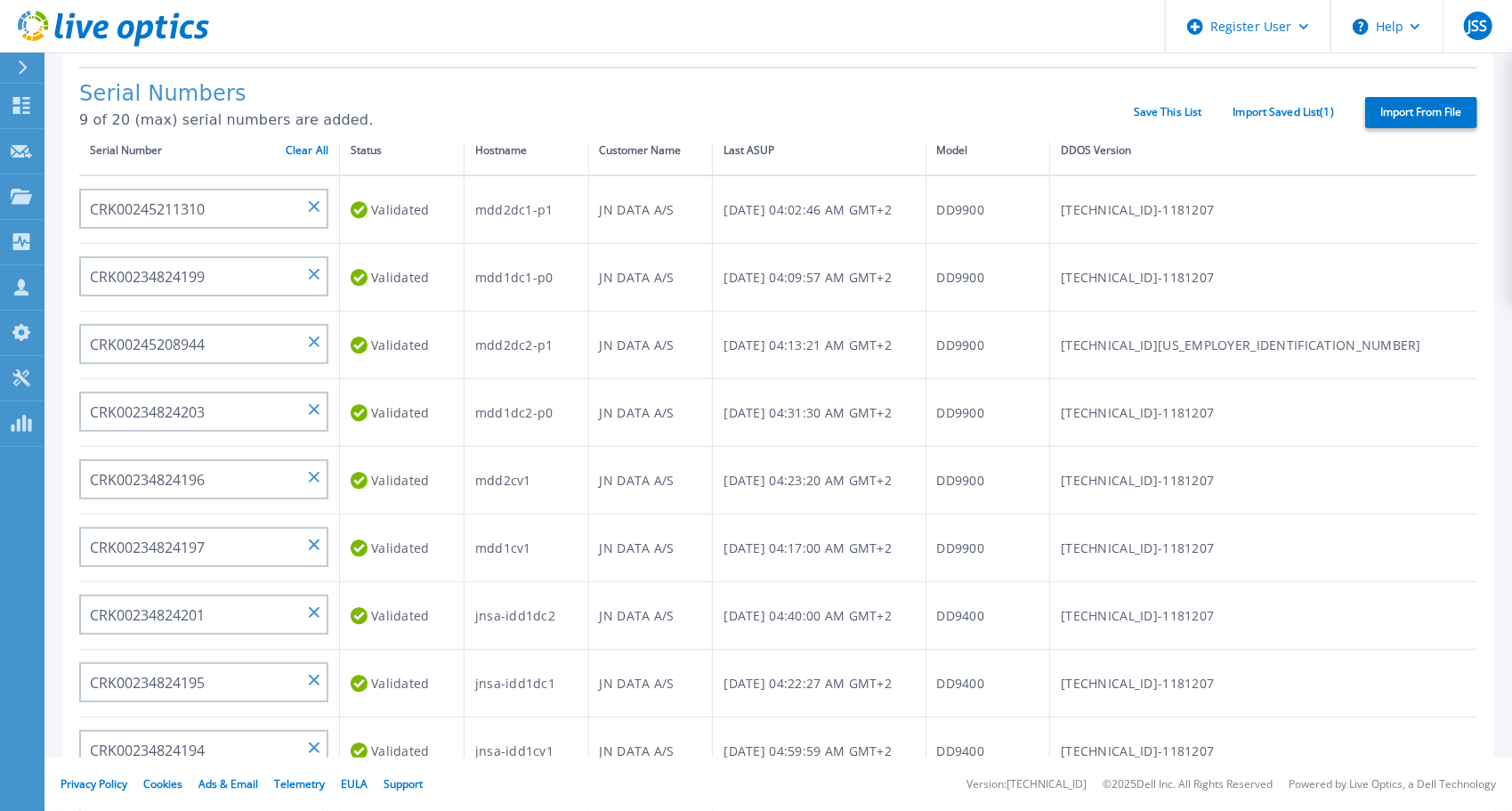
scroll to position [0, 0]
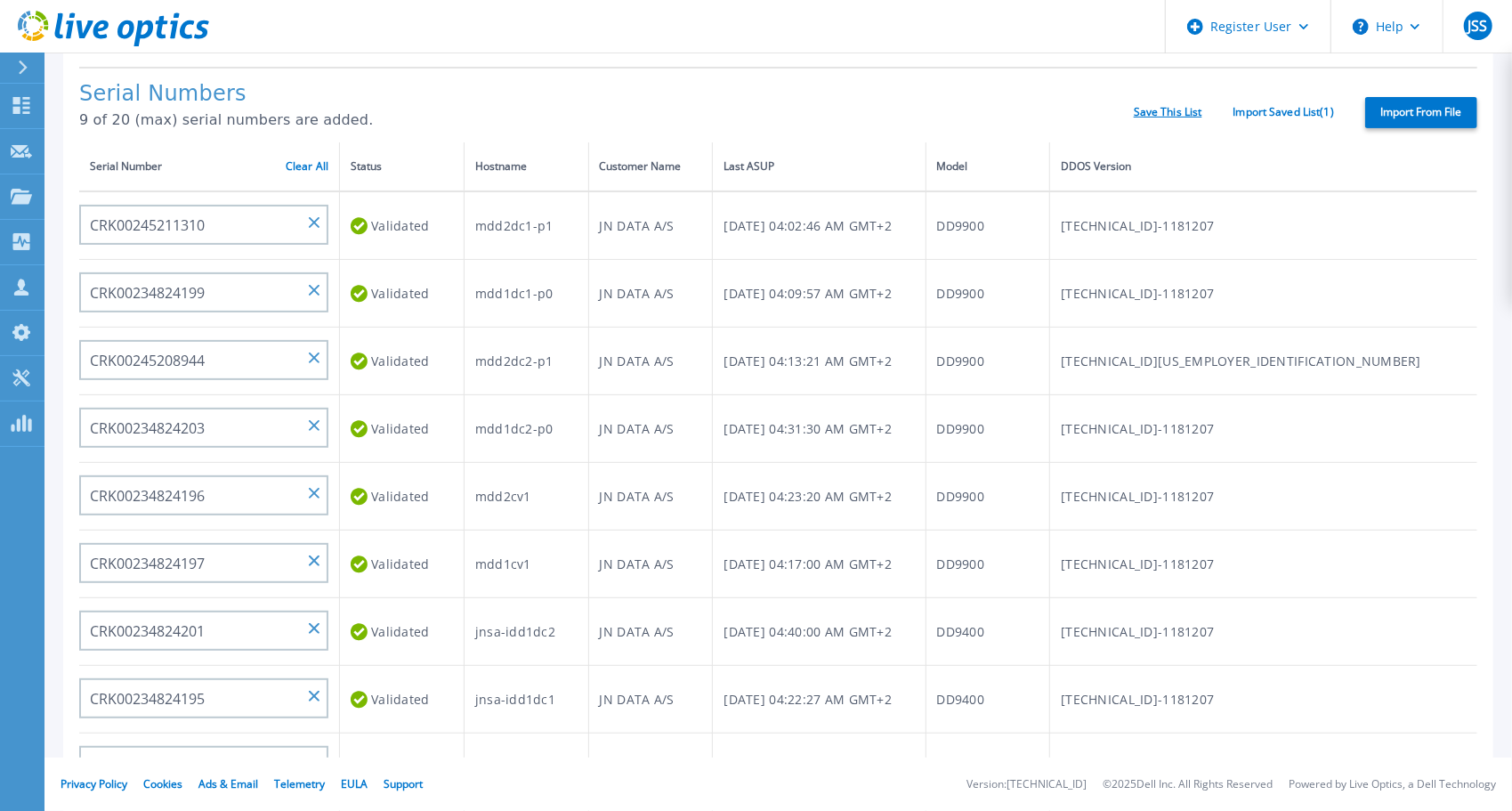
click at [1152, 111] on link "Save This List" at bounding box center [1167, 112] width 68 height 12
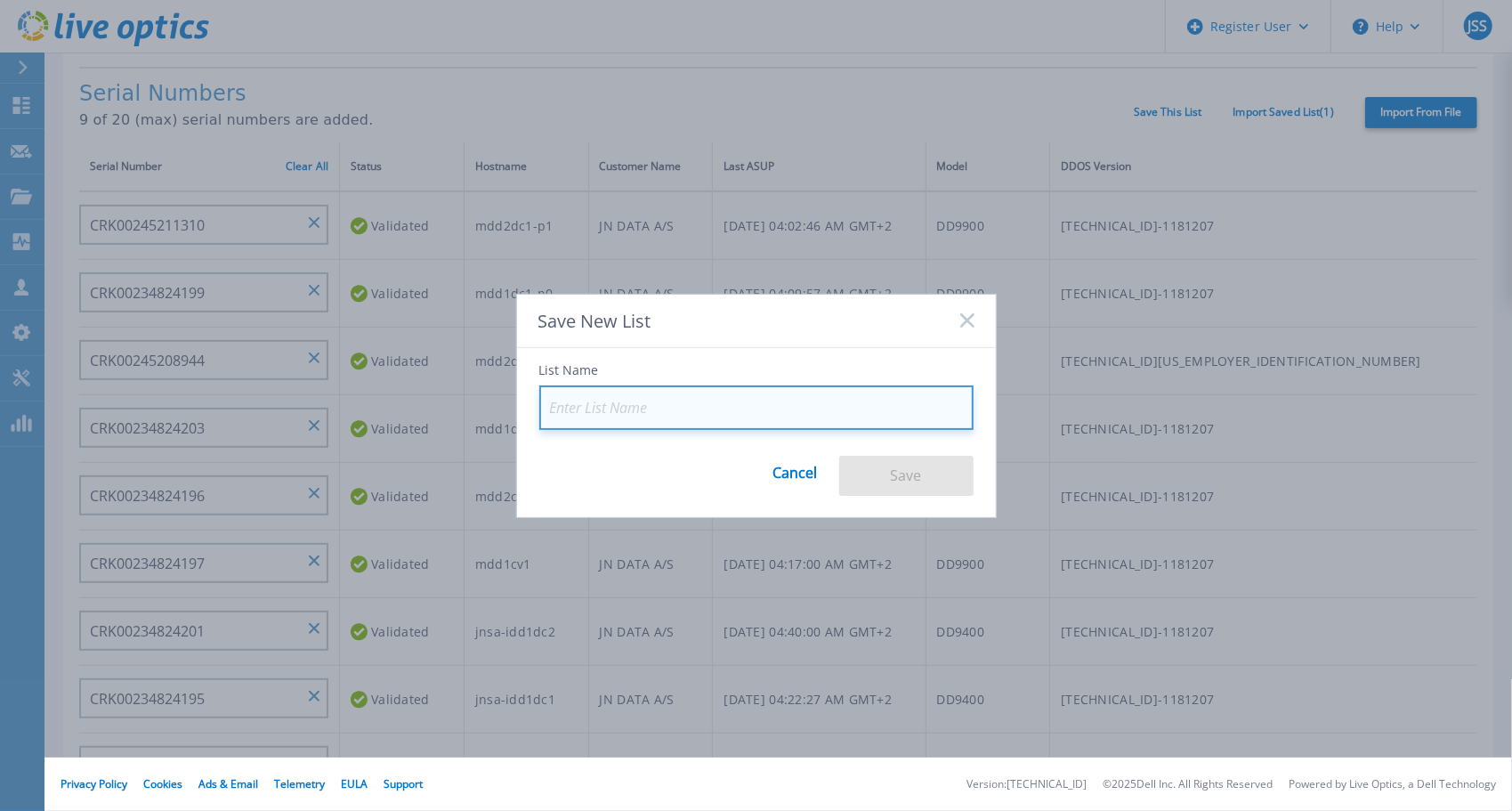
click at [591, 403] on input at bounding box center [756, 407] width 434 height 45
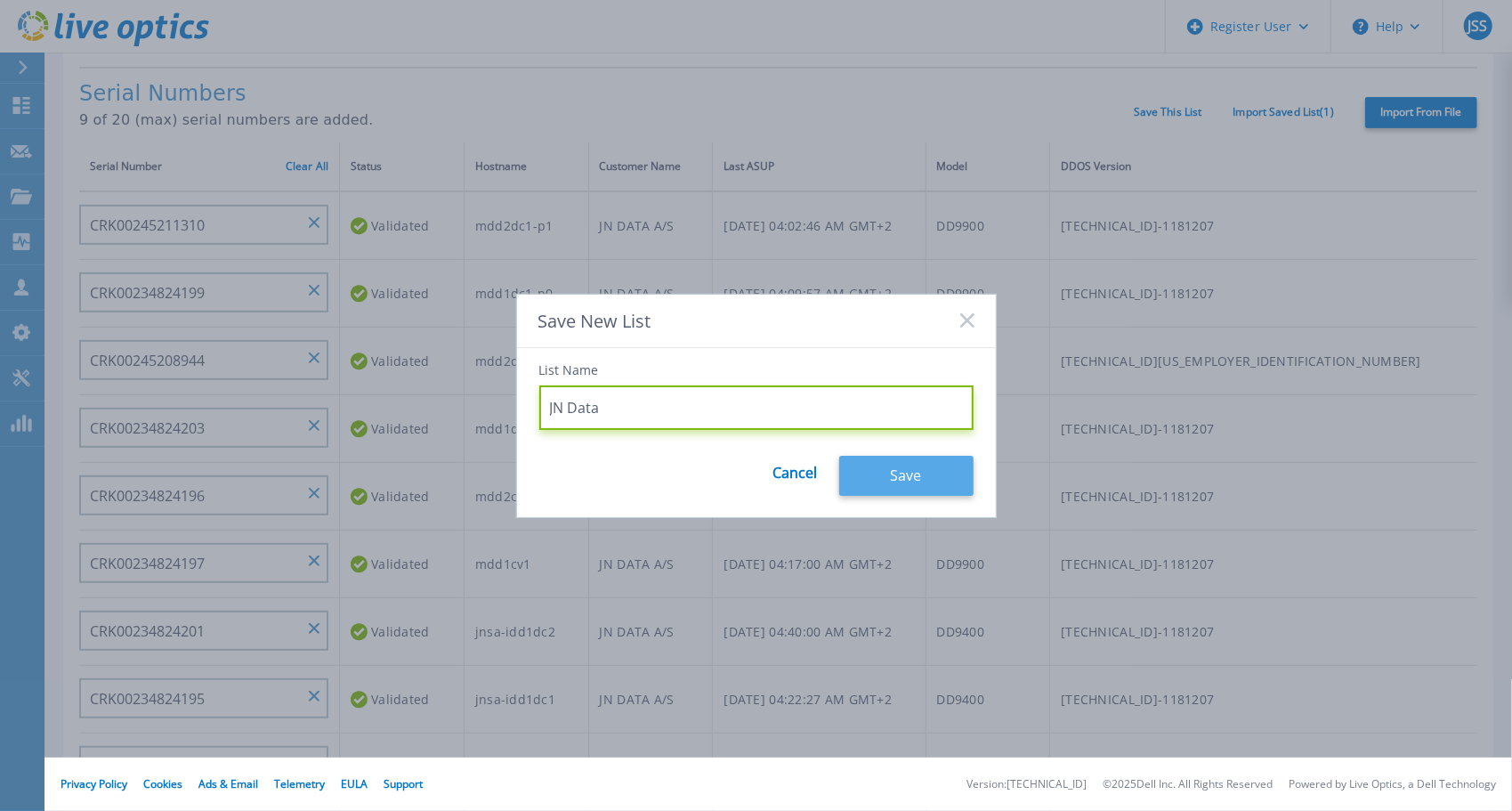
type input "JN Data"
click at [909, 477] on button "Save" at bounding box center [906, 476] width 135 height 40
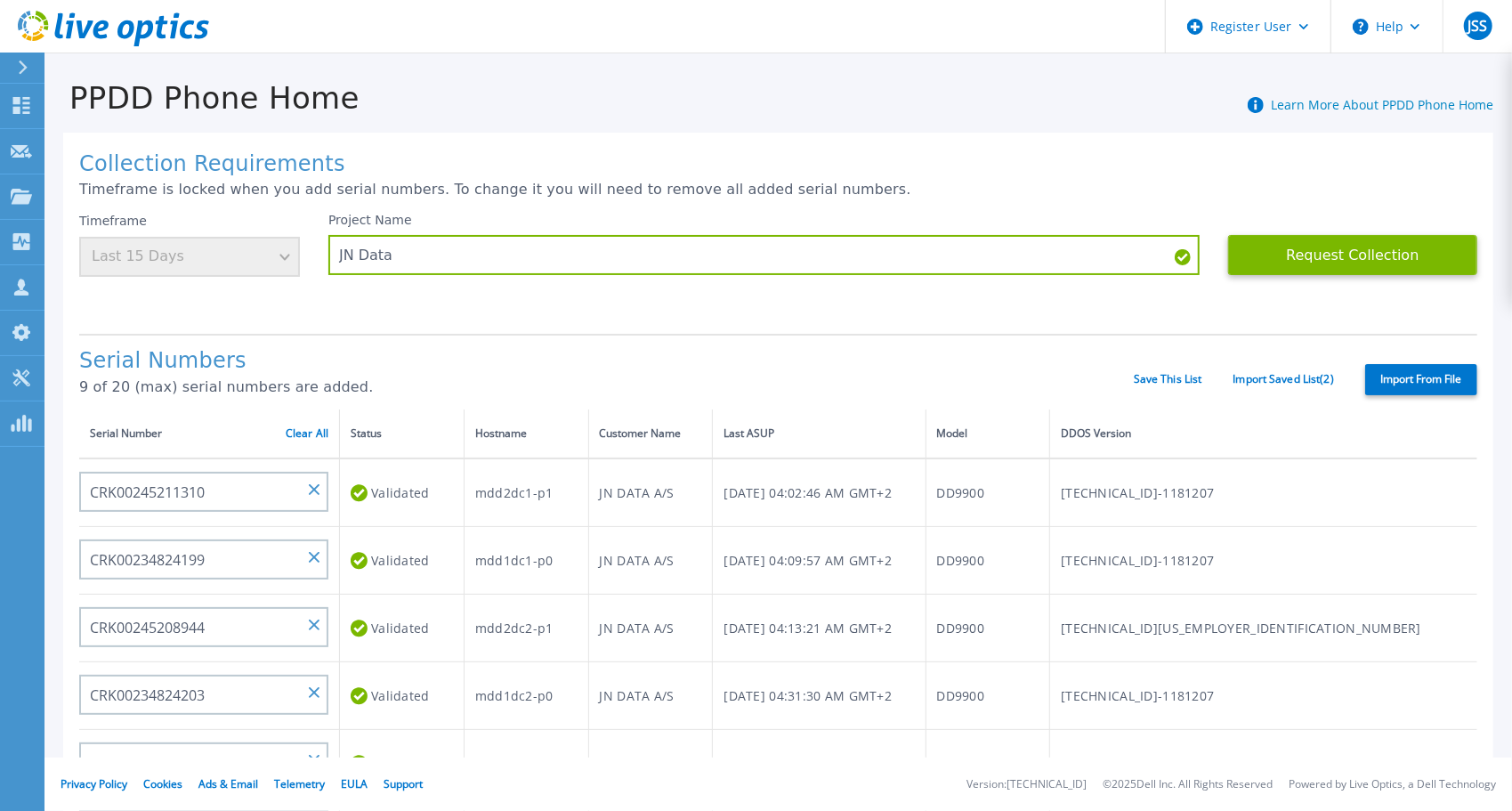
click at [288, 264] on div "Timeframe Last 15 Days" at bounding box center [189, 244] width 220 height 64
click at [284, 262] on div "Timeframe Last 15 Days" at bounding box center [189, 244] width 220 height 64
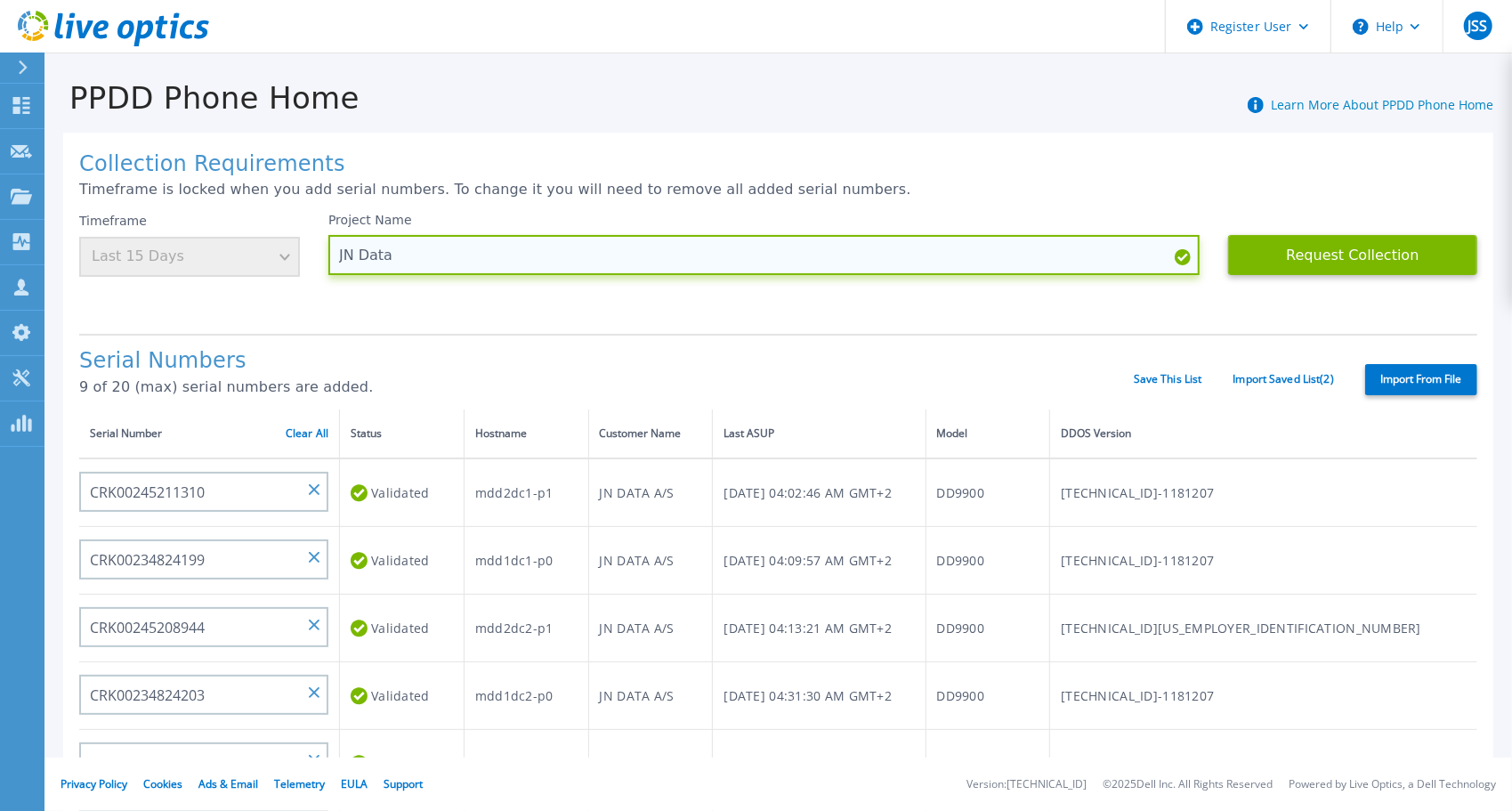
click at [832, 264] on input "JN Data" at bounding box center [764, 255] width 871 height 40
click at [844, 255] on input "JN Data" at bounding box center [764, 255] width 871 height 40
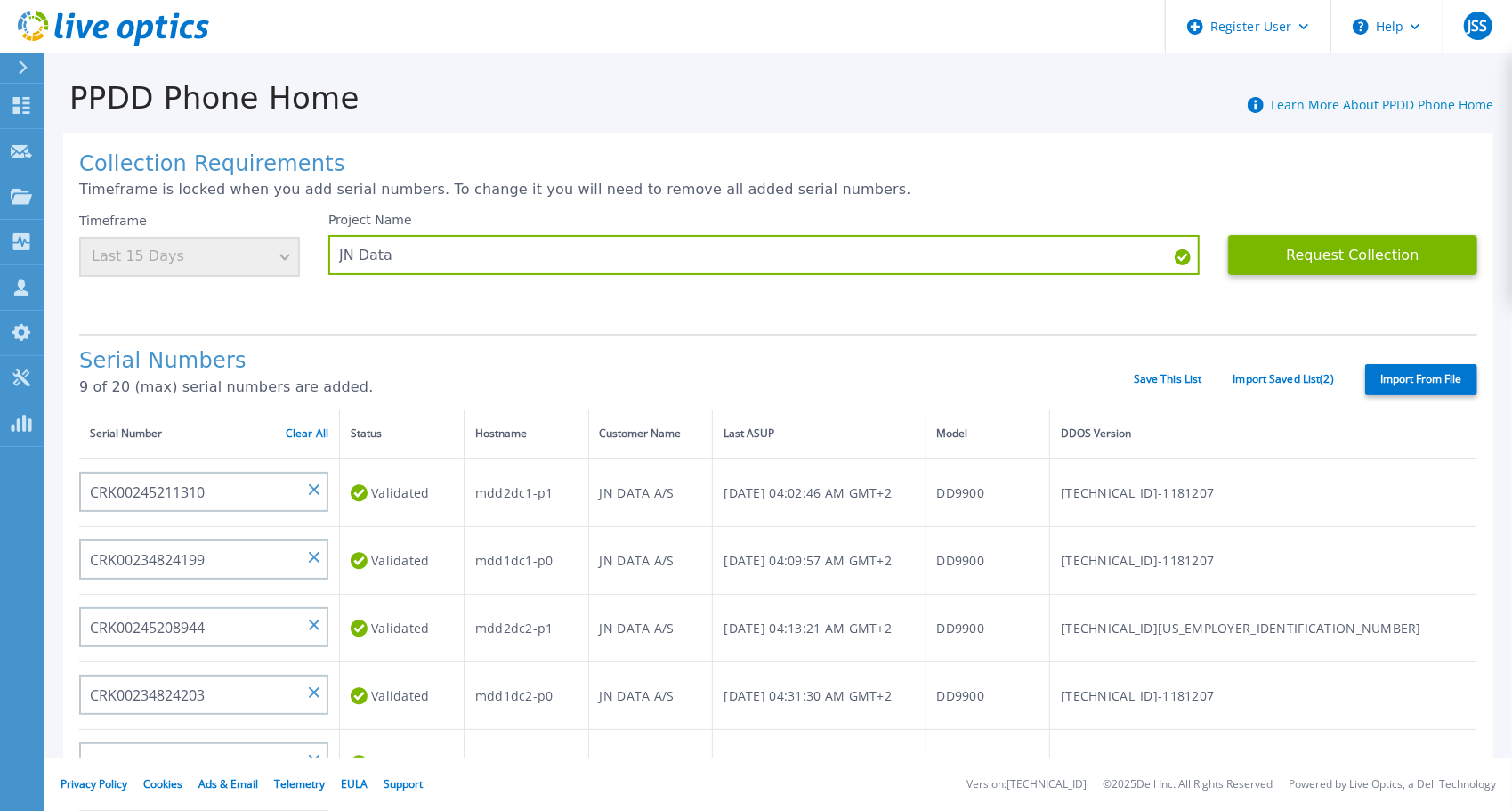
click at [285, 250] on div "Timeframe Last 15 Days" at bounding box center [189, 244] width 220 height 64
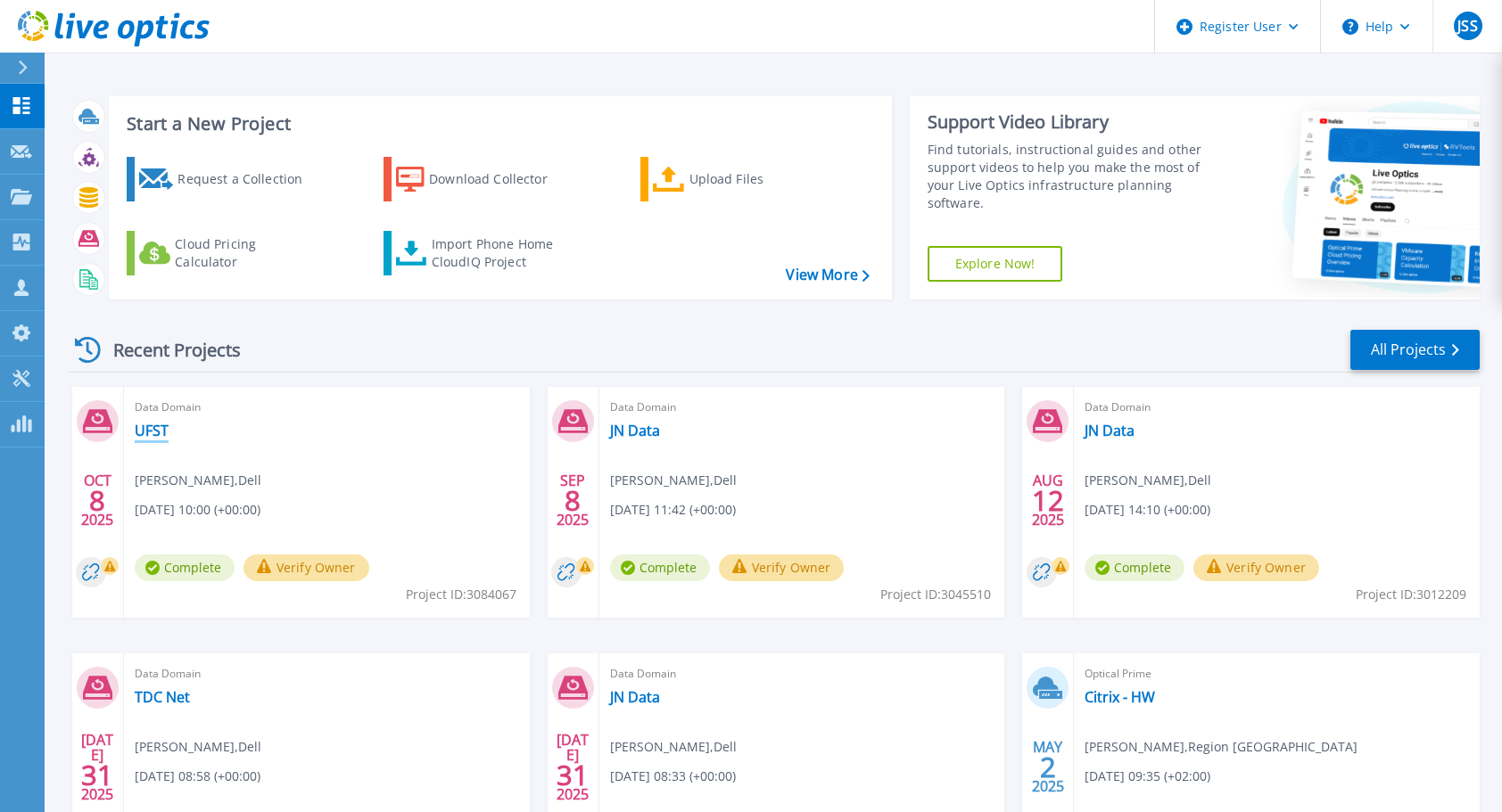
click at [157, 435] on link "UFST" at bounding box center [152, 430] width 34 height 18
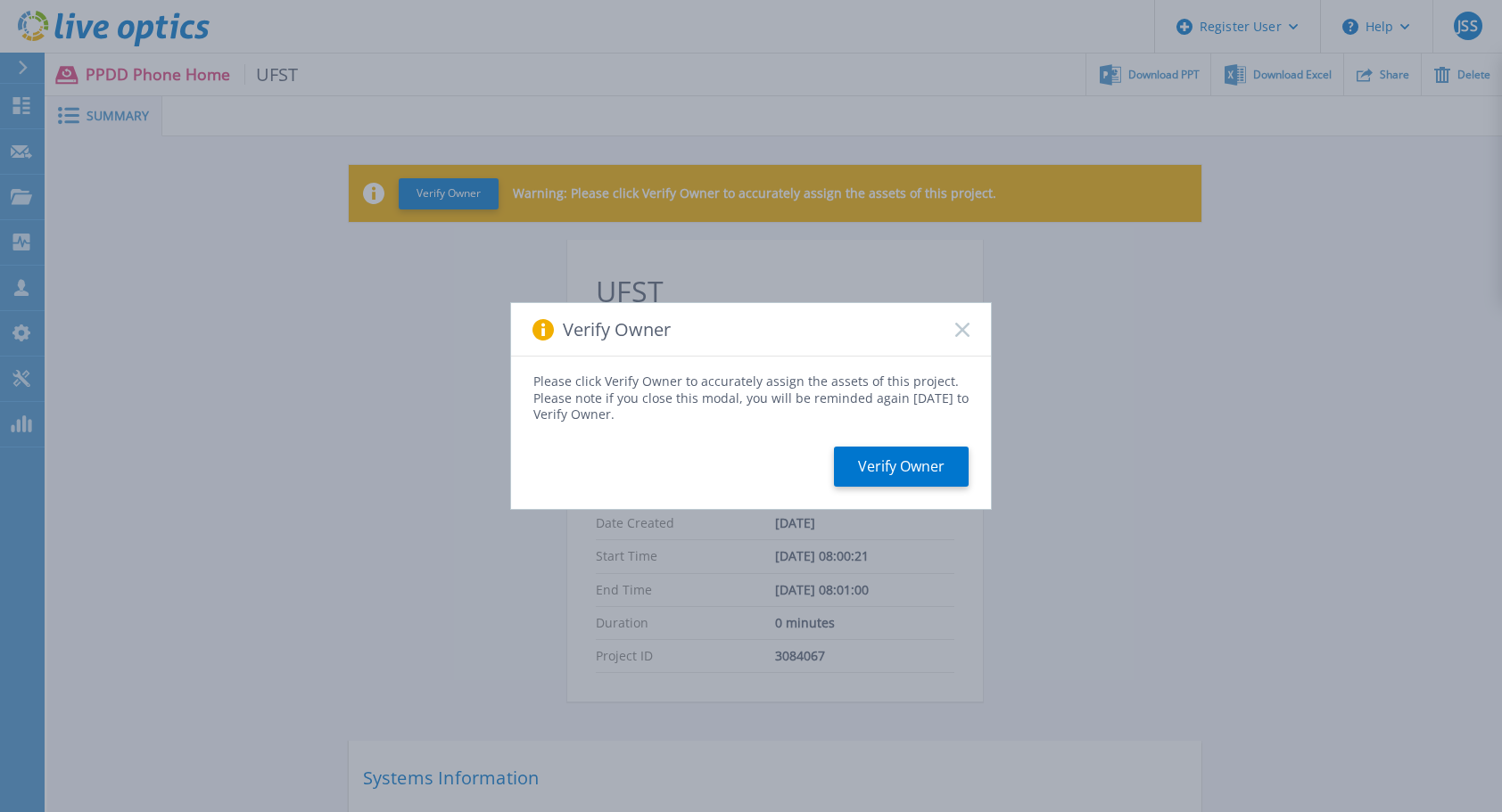
click at [963, 322] on icon at bounding box center [962, 329] width 14 height 14
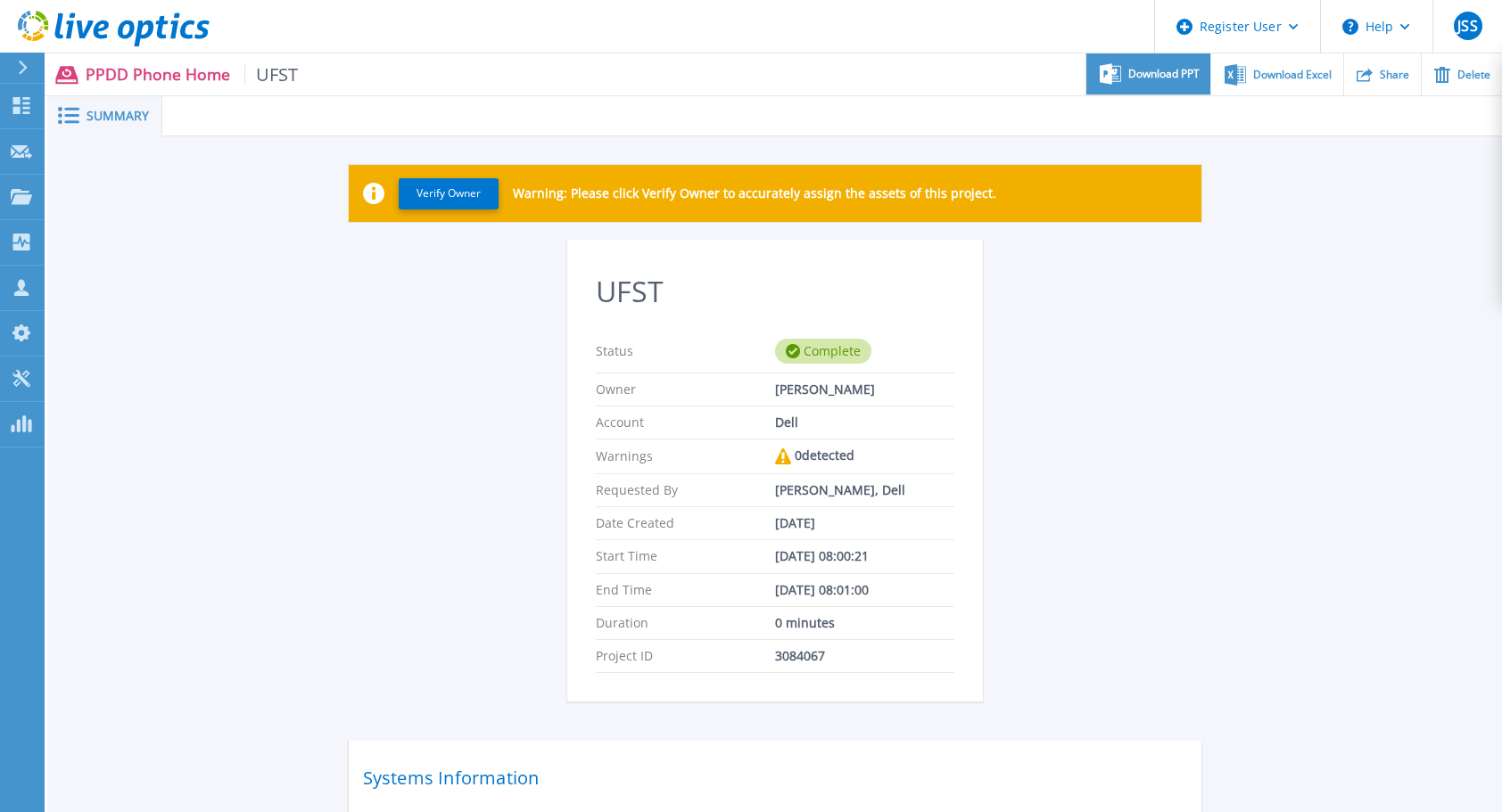
click at [1186, 85] on div "Download PPT" at bounding box center [1148, 74] width 124 height 42
click at [1293, 353] on div "Verify Owner Warning: Please click Verify Owner to accurately assign the assets…" at bounding box center [774, 571] width 1454 height 872
click at [1286, 74] on span "Download Excel" at bounding box center [1292, 73] width 78 height 10
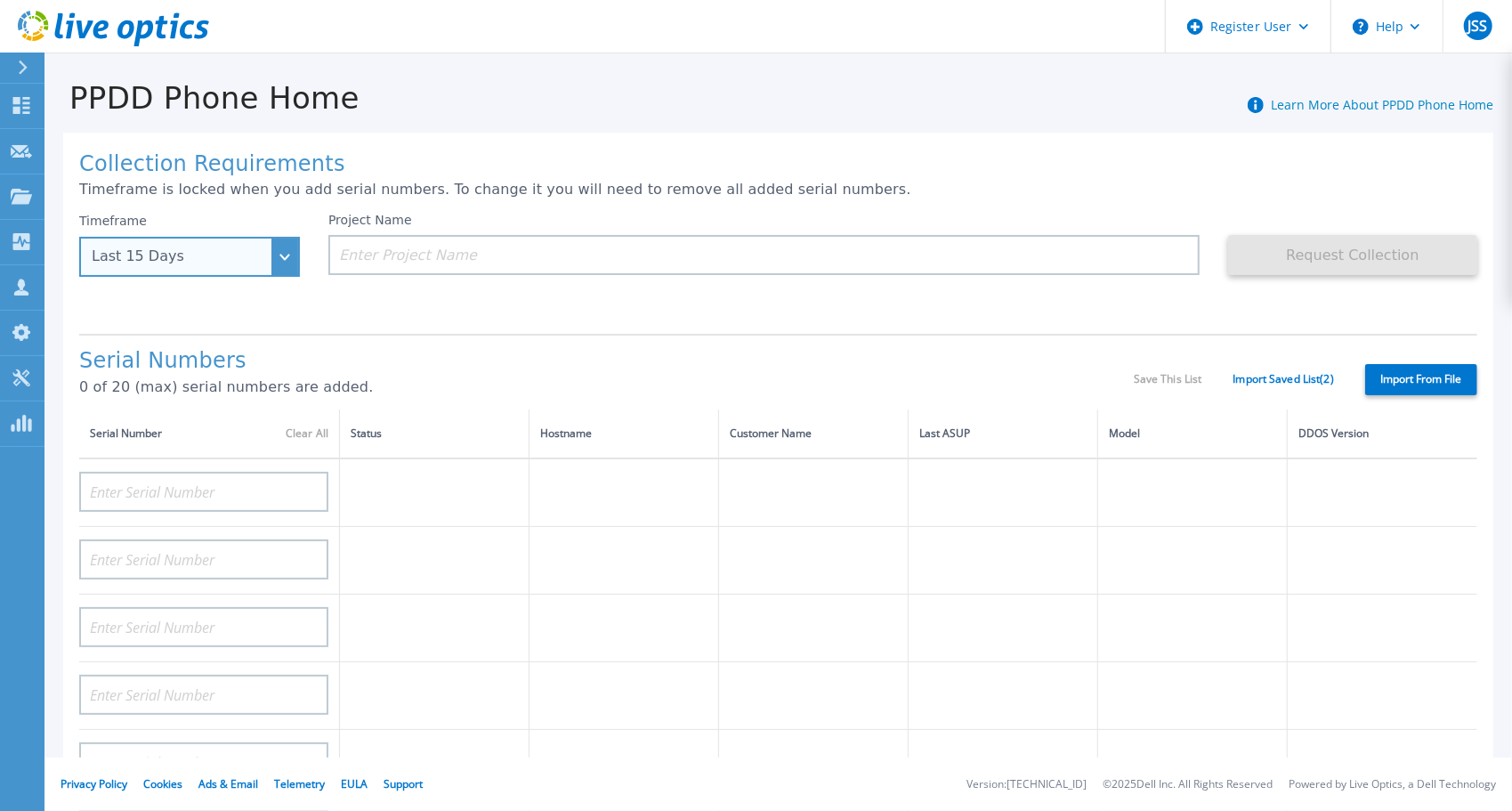
click at [258, 265] on div "Last 15 Days" at bounding box center [189, 256] width 220 height 40
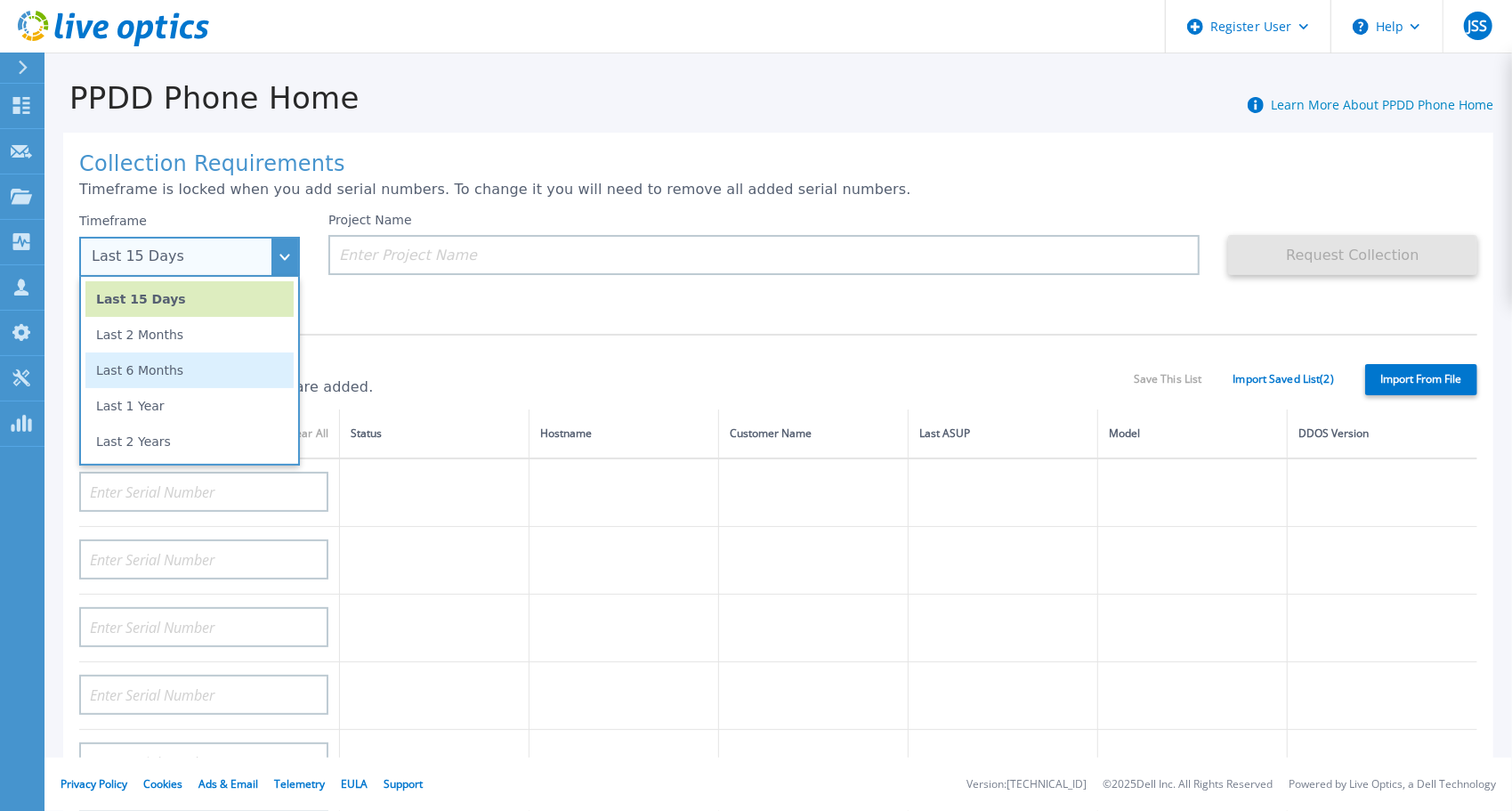
click at [163, 370] on li "Last 6 Months" at bounding box center [189, 369] width 208 height 35
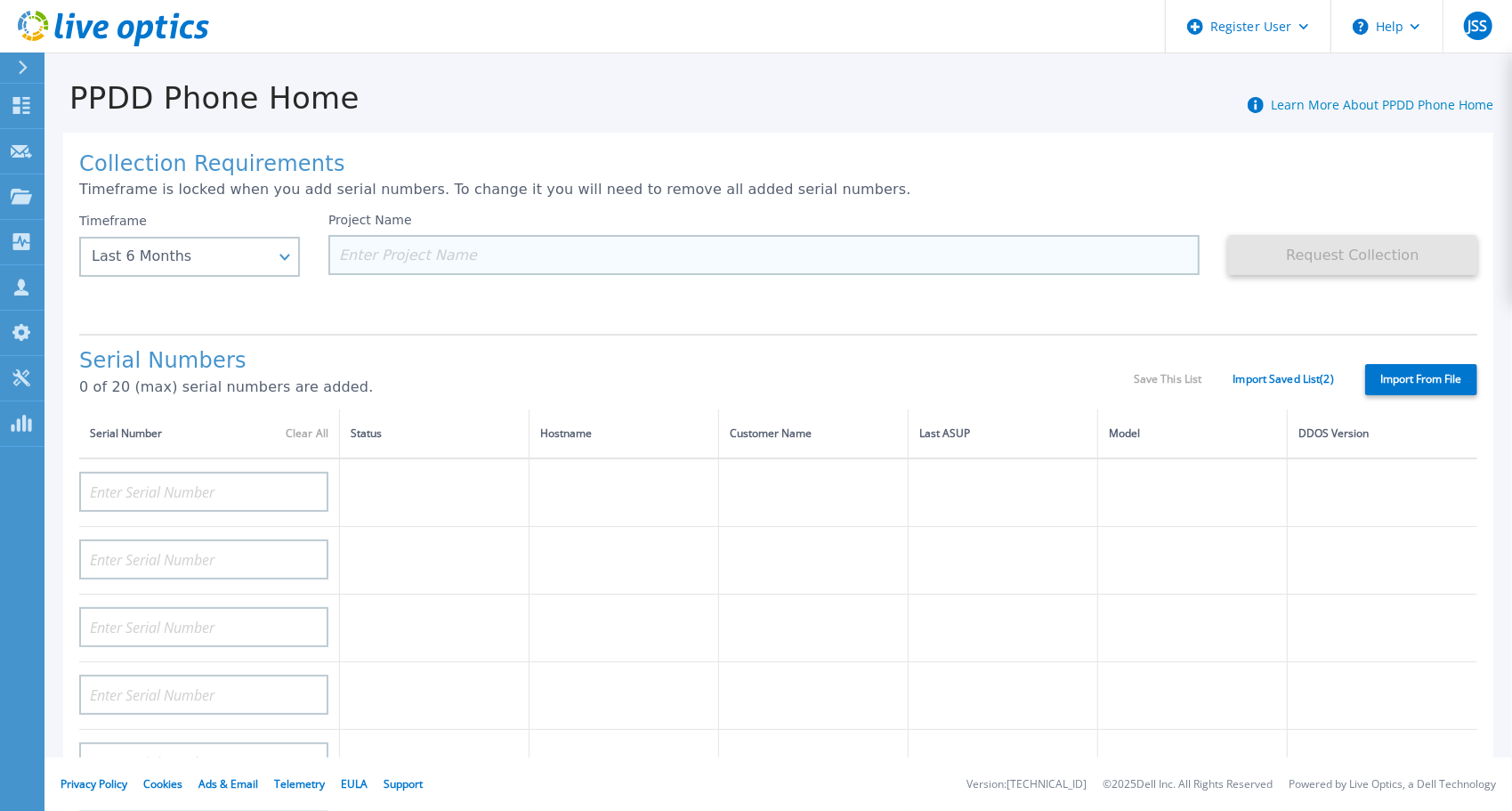
click at [523, 259] on input at bounding box center [764, 255] width 871 height 40
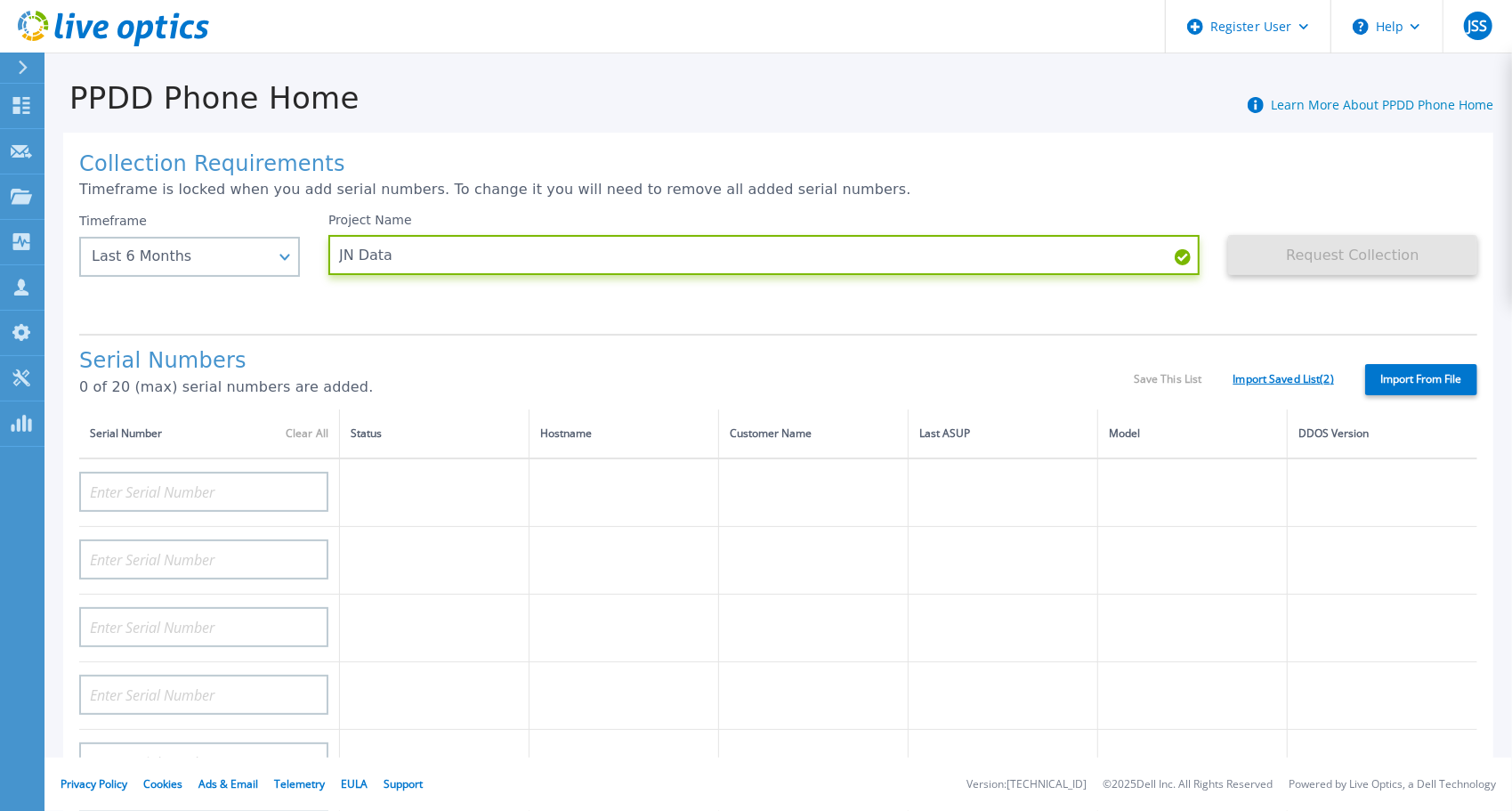
type input "JN Data"
click at [1297, 383] on link "Import Saved List ( 2 )" at bounding box center [1283, 379] width 101 height 12
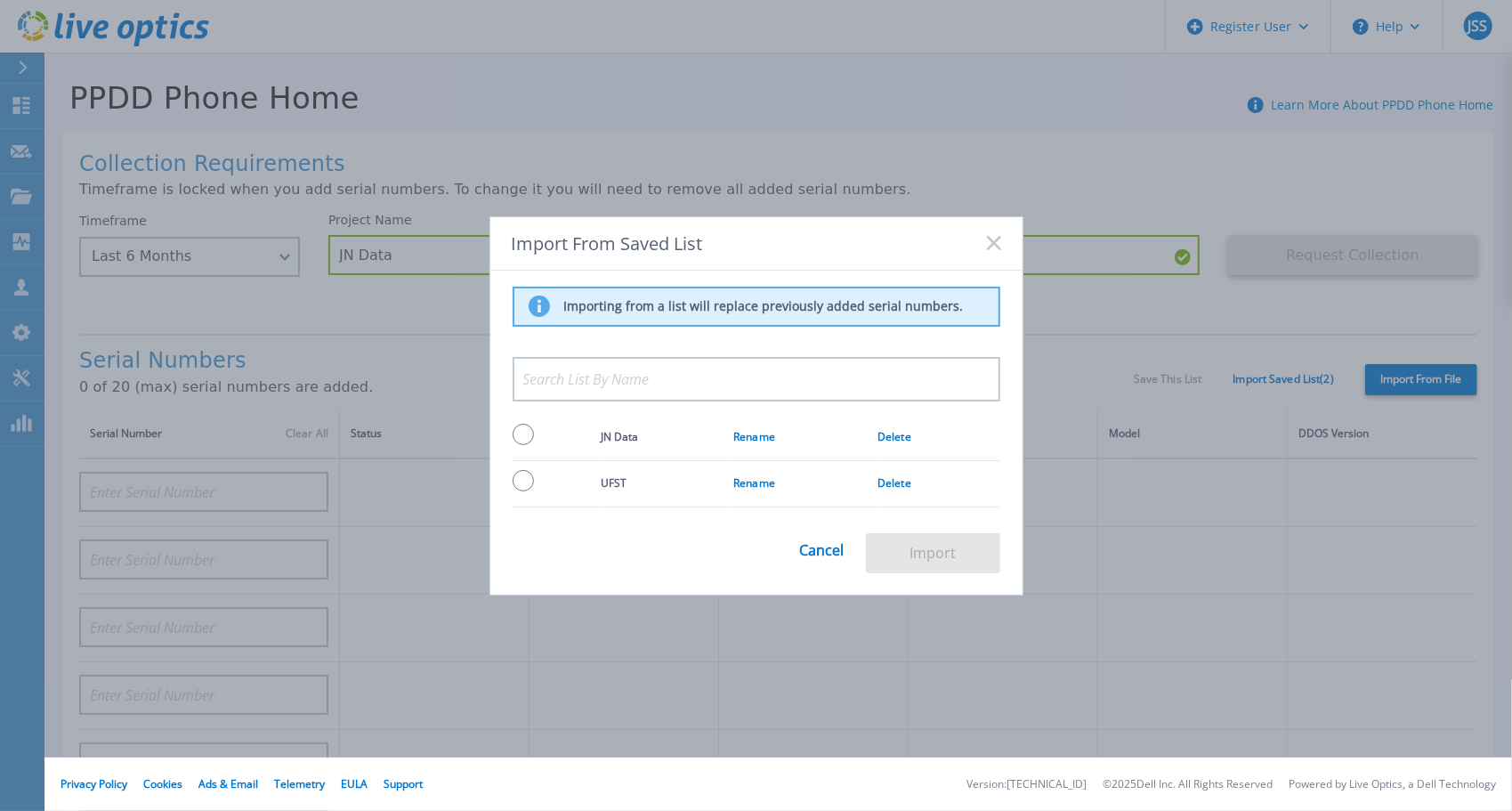
click at [520, 436] on input "radio" at bounding box center [523, 434] width 21 height 21
radio input "true"
click at [911, 552] on button "Import" at bounding box center [933, 553] width 135 height 40
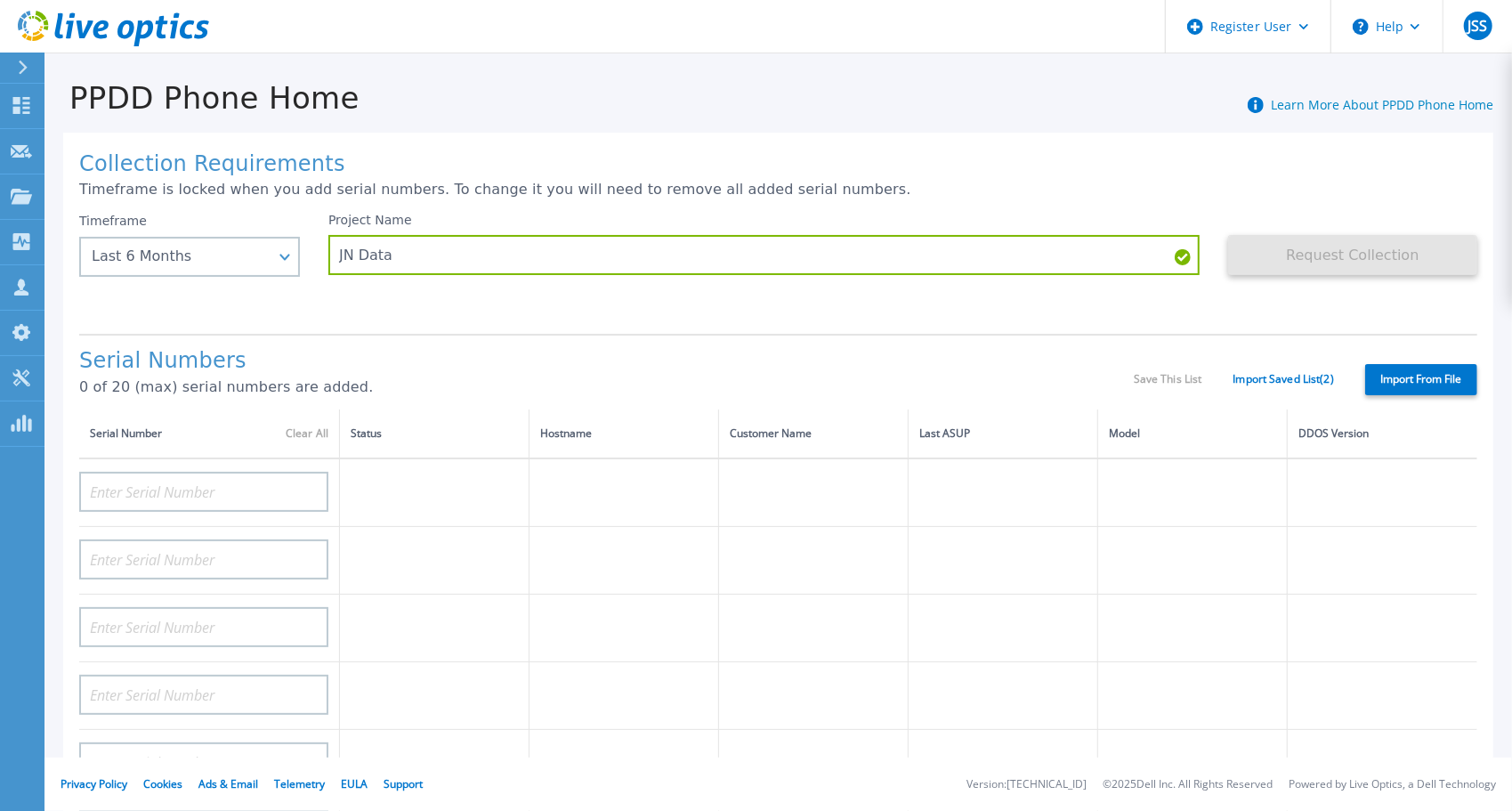
type input "CRK00245211310"
type input "CRK00234824199"
type input "CRK00245208944"
type input "CRK00234824203"
type input "CRK00234824196"
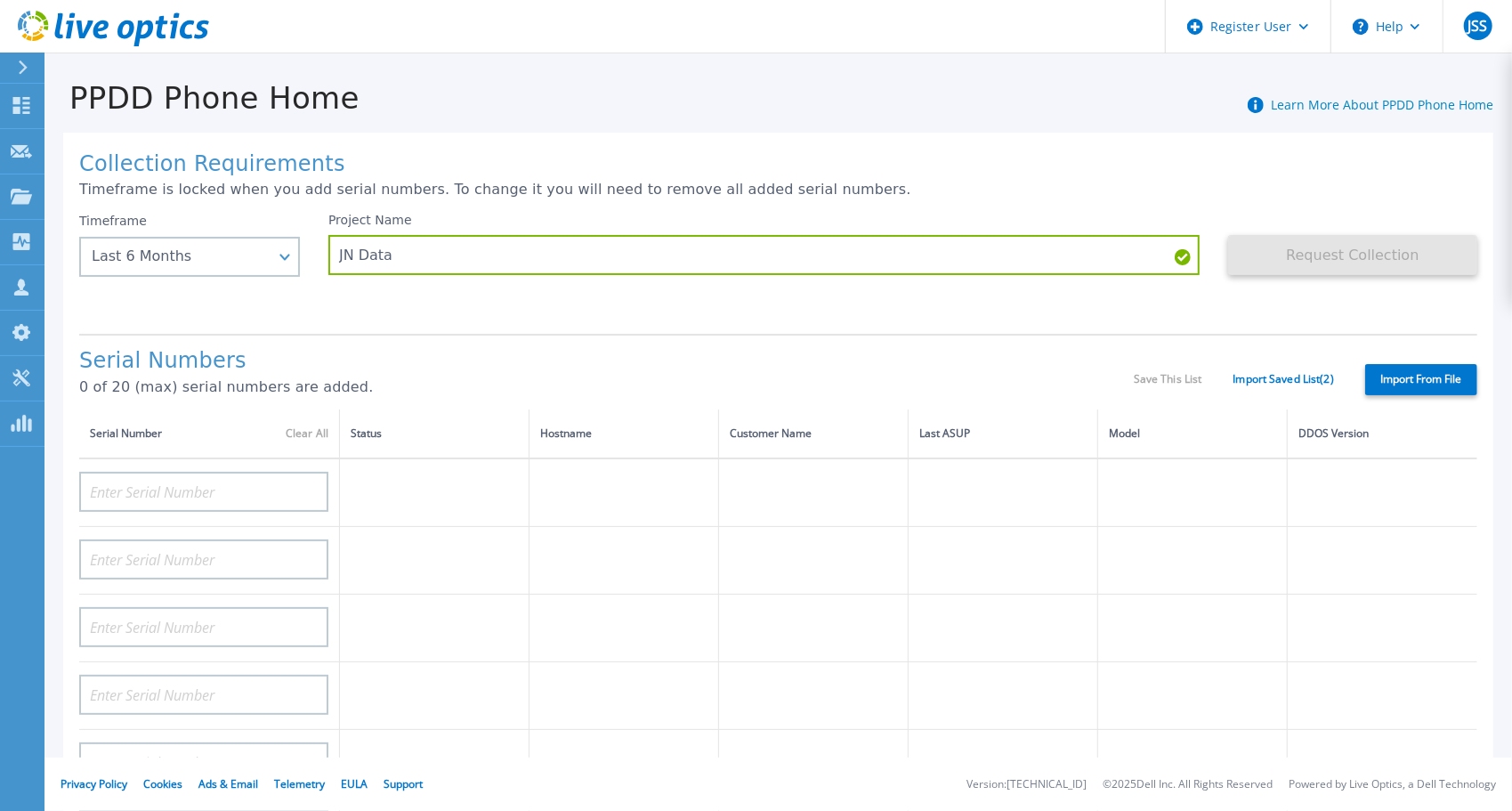
type input "CRK00234824197"
type input "CRK00234824201"
type input "CRK00234824195"
type input "CRK00234824194"
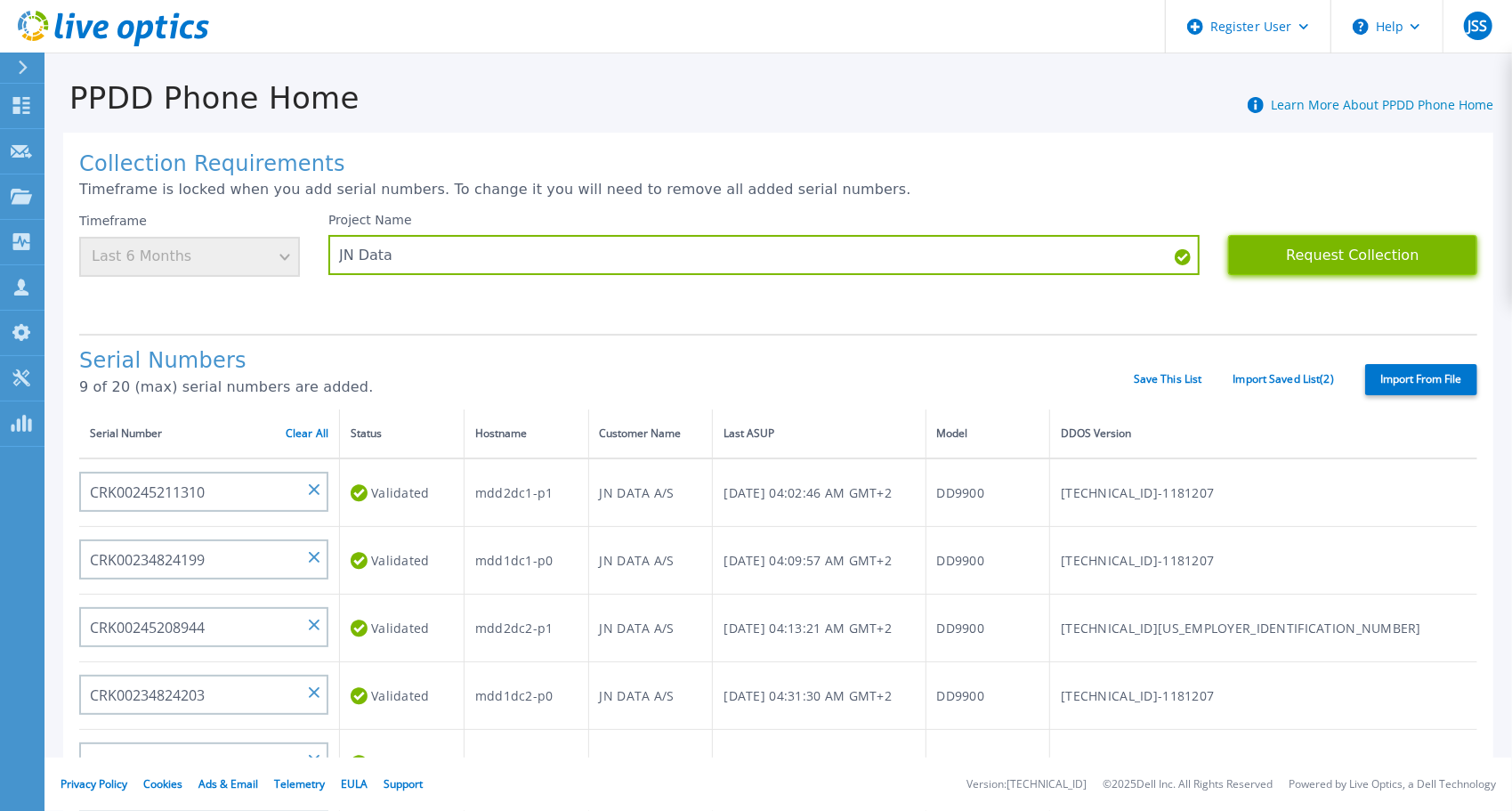
click at [1371, 262] on button "Request Collection" at bounding box center [1353, 255] width 249 height 40
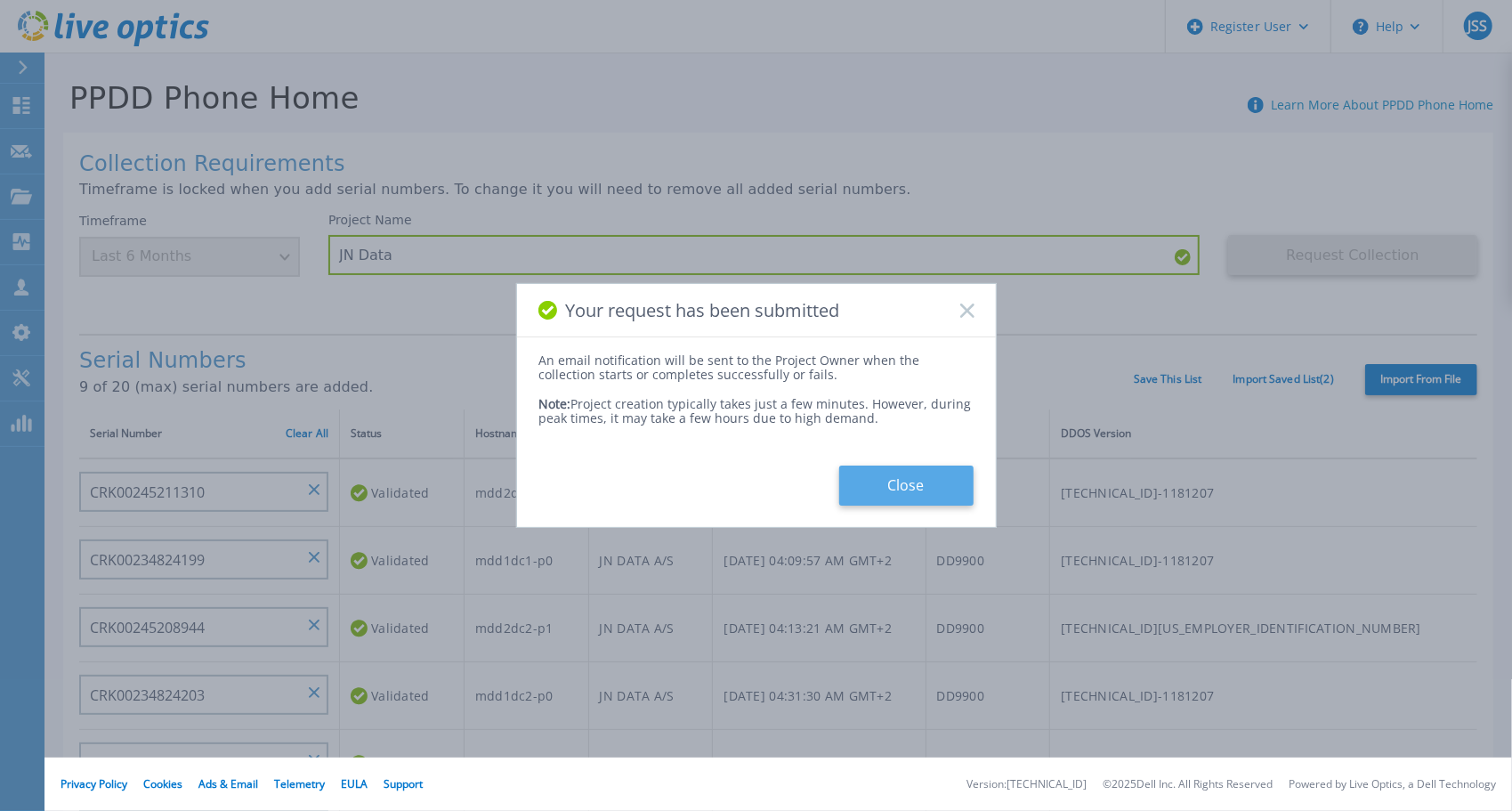
click at [901, 484] on button "Close" at bounding box center [906, 485] width 135 height 40
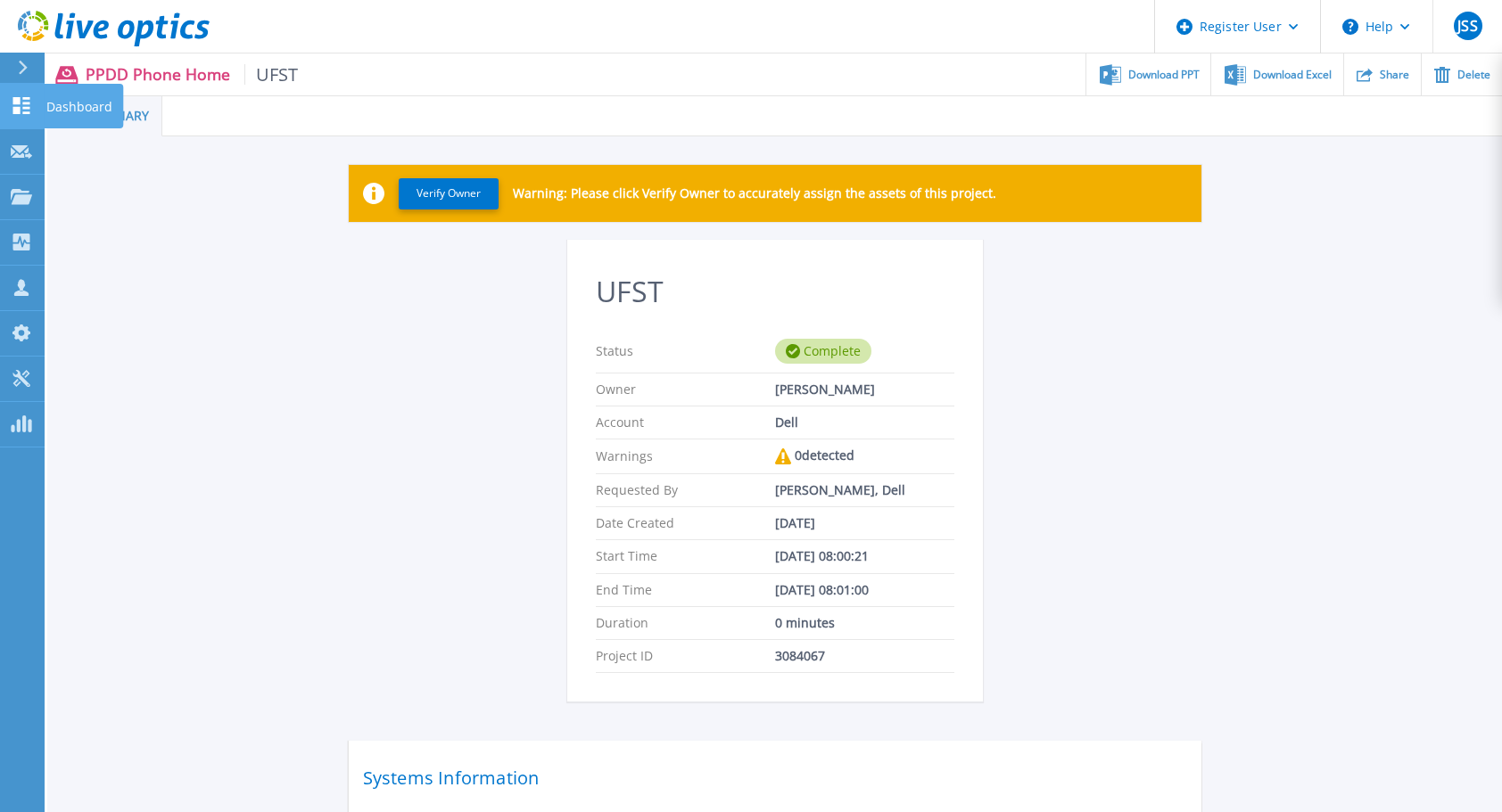
click at [37, 96] on link "Dashboard Dashboard" at bounding box center [22, 106] width 45 height 46
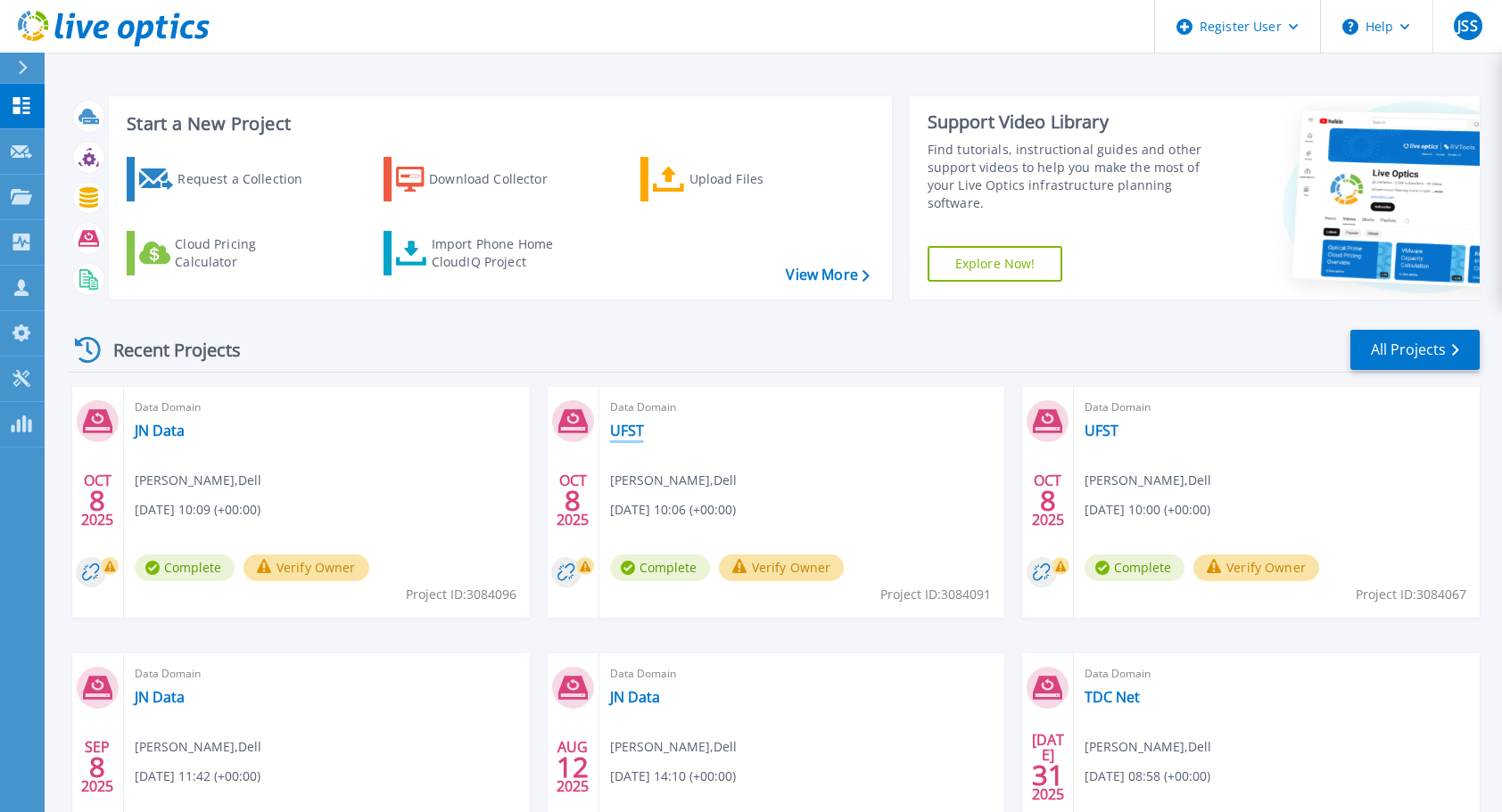
click at [627, 422] on link "UFST" at bounding box center [627, 430] width 34 height 18
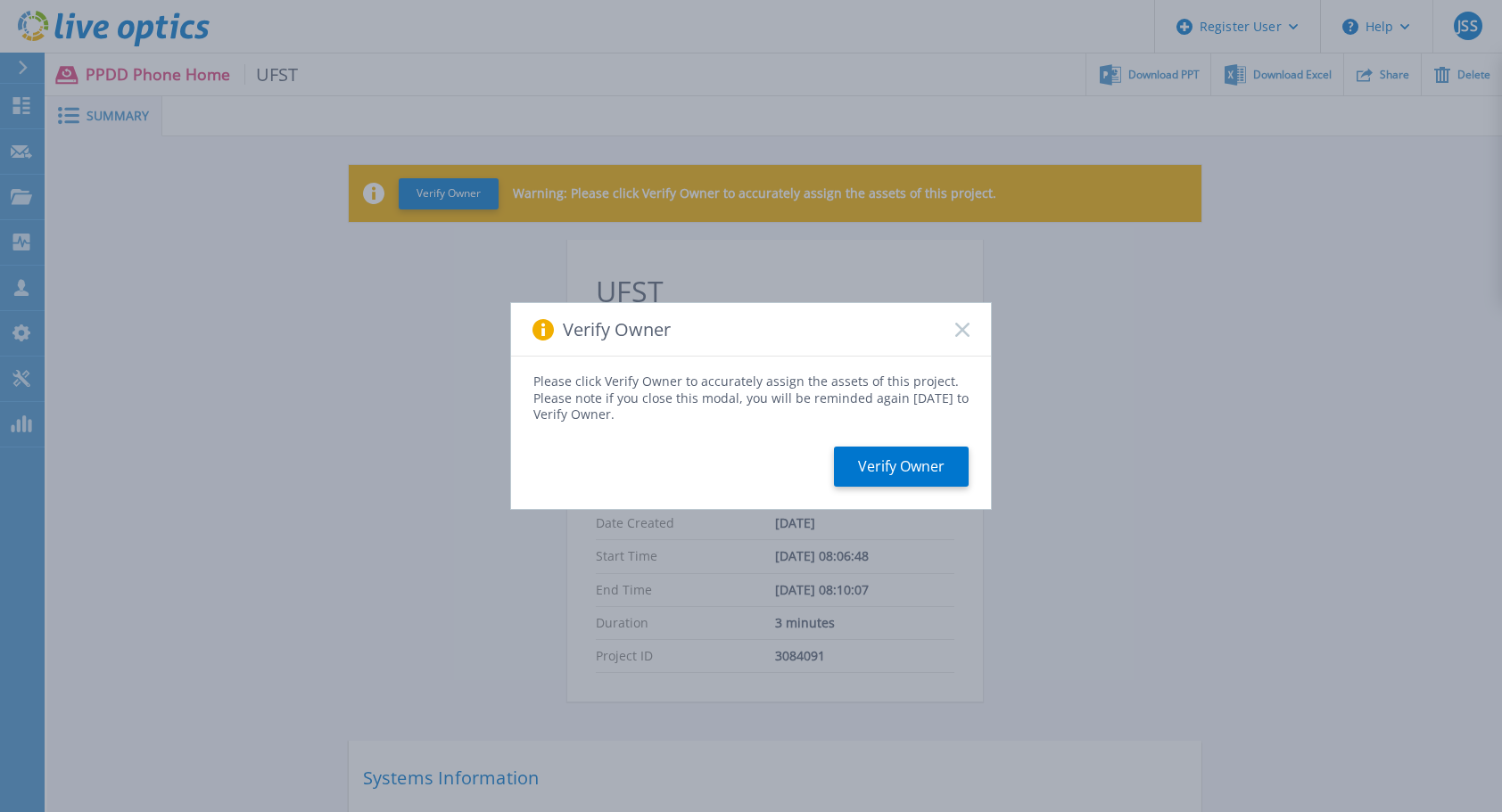
click at [963, 323] on icon at bounding box center [962, 329] width 14 height 14
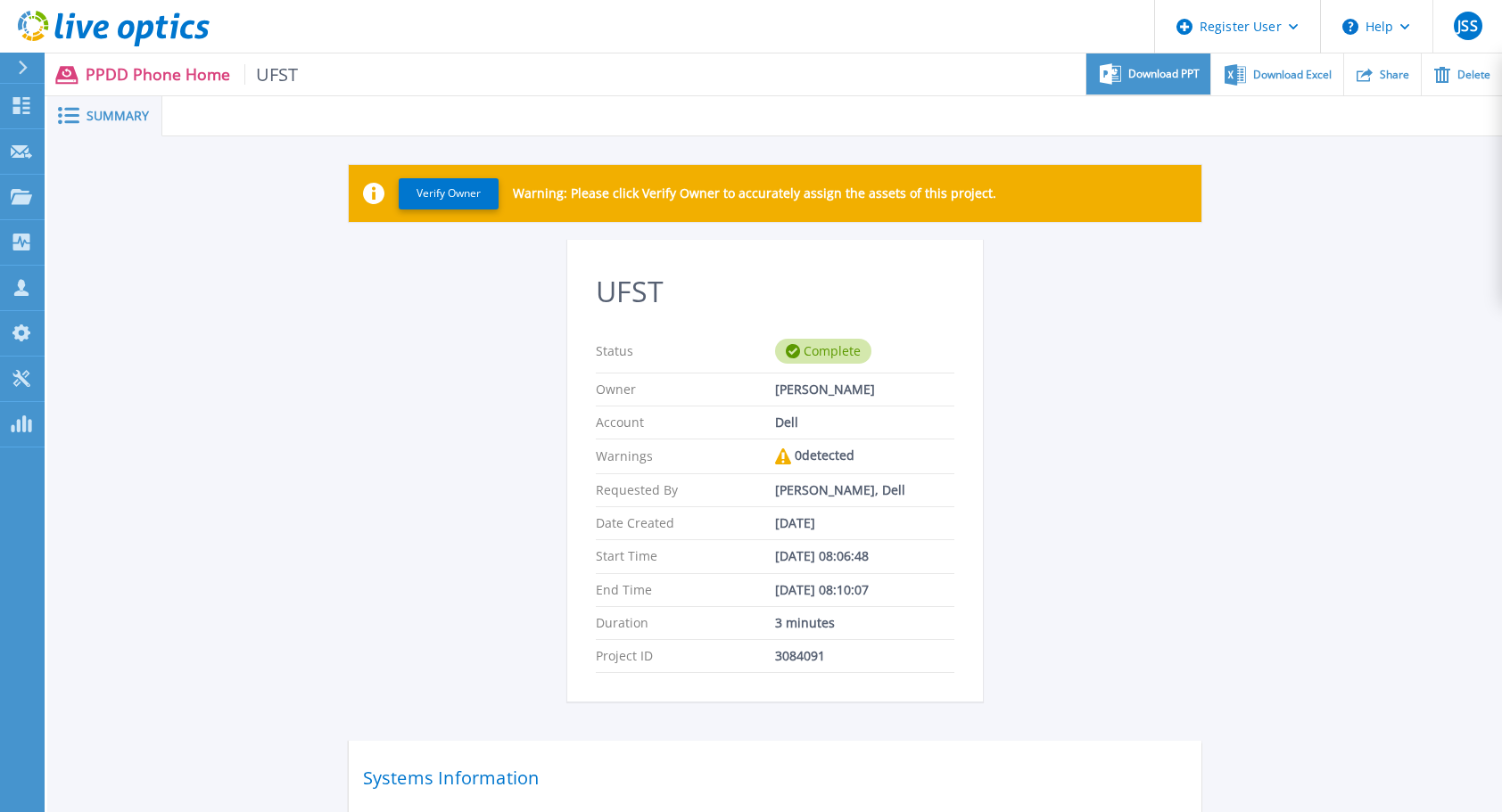
click at [1146, 68] on span "Download PPT" at bounding box center [1163, 73] width 71 height 10
click at [1267, 432] on div "Verify Owner Warning: Please click Verify Owner to accurately assign the assets…" at bounding box center [774, 571] width 1454 height 872
click at [1263, 71] on span "Download Excel" at bounding box center [1292, 73] width 78 height 10
click at [1265, 444] on div "Verify Owner Warning: Please click Verify Owner to accurately assign the assets…" at bounding box center [774, 571] width 1454 height 872
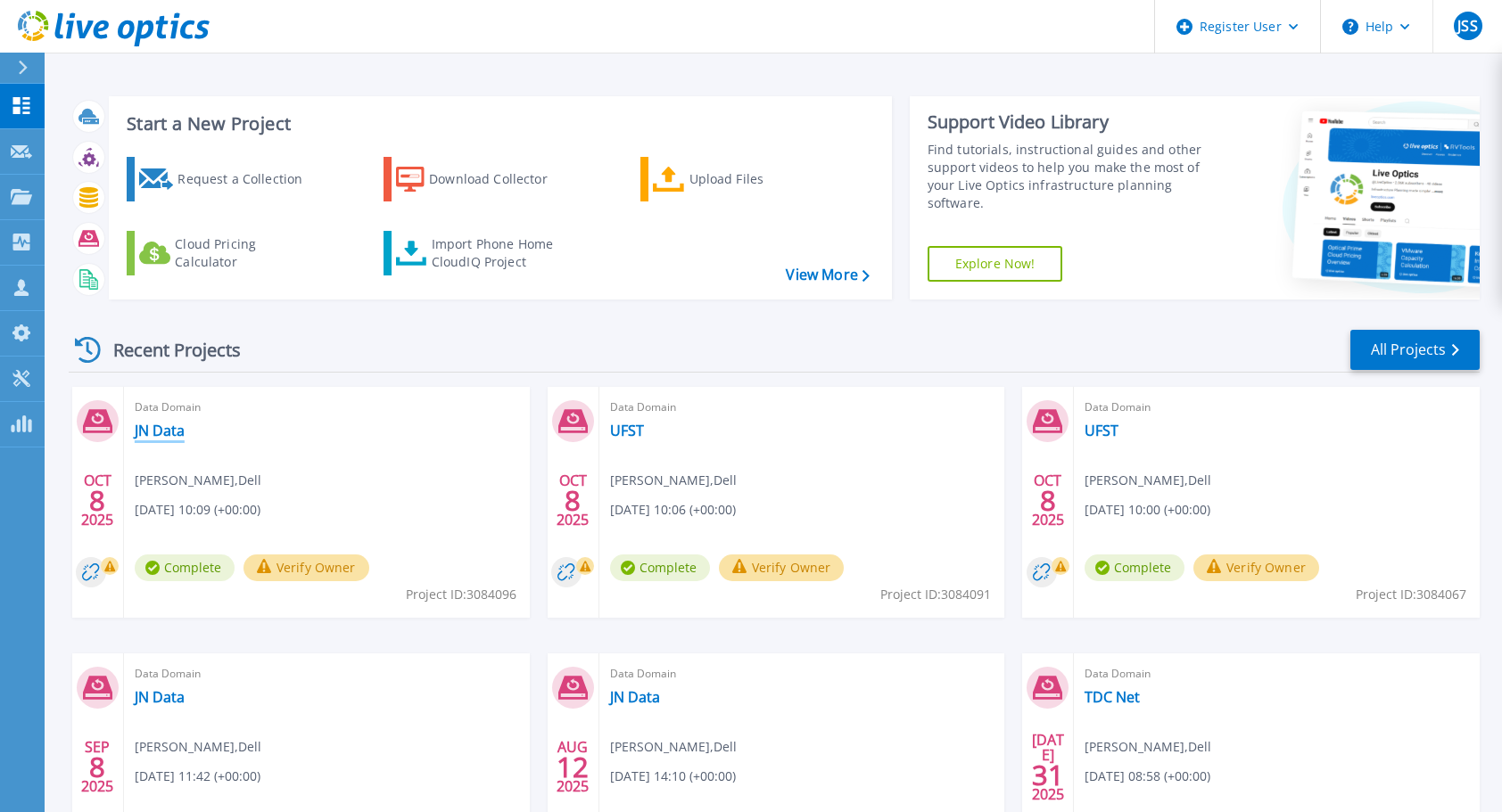
click at [157, 434] on link "JN Data" at bounding box center [160, 430] width 49 height 18
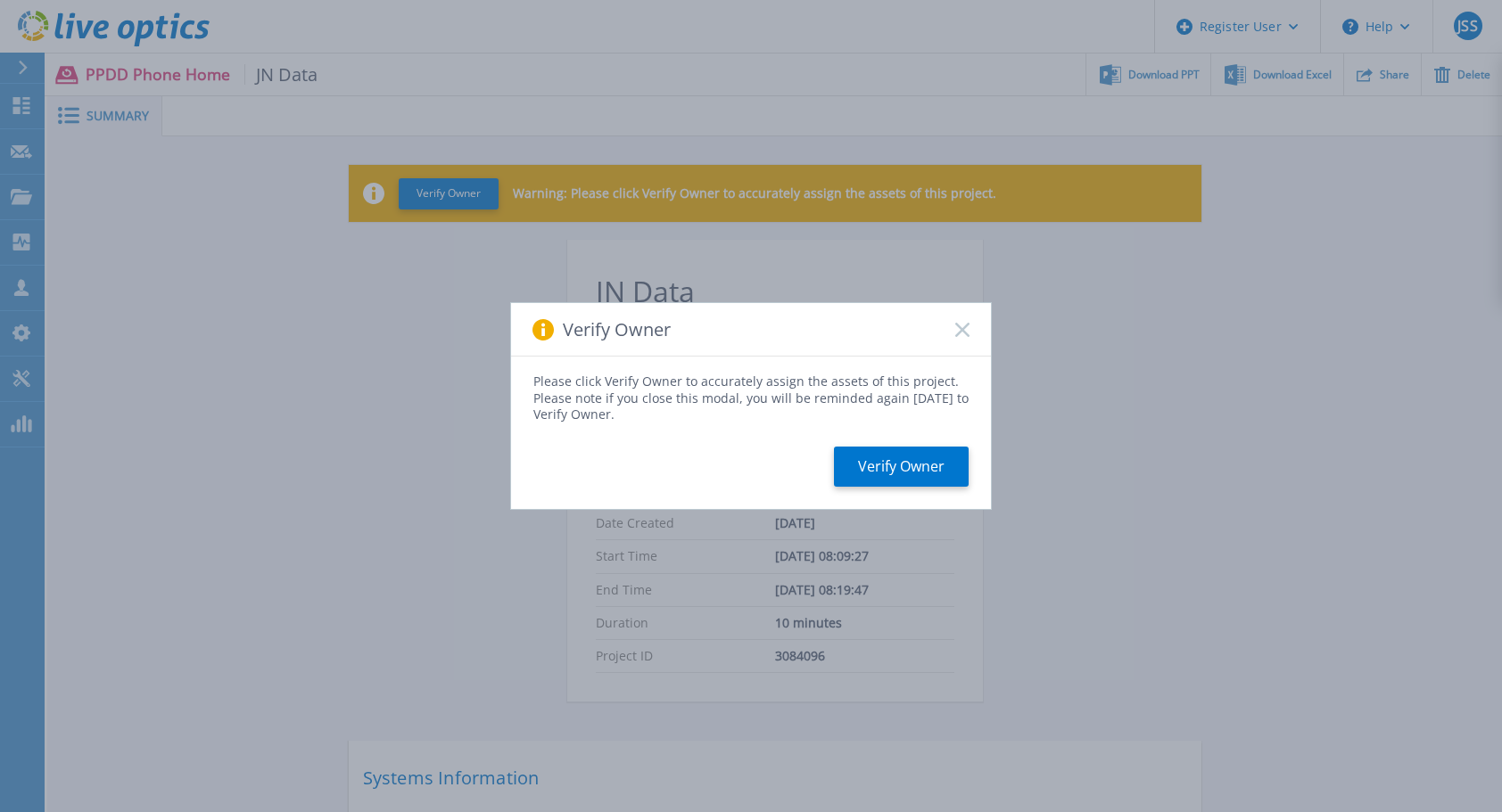
click at [953, 335] on div "Verify Owner" at bounding box center [751, 330] width 479 height 53
click at [961, 330] on rect at bounding box center [962, 329] width 15 height 15
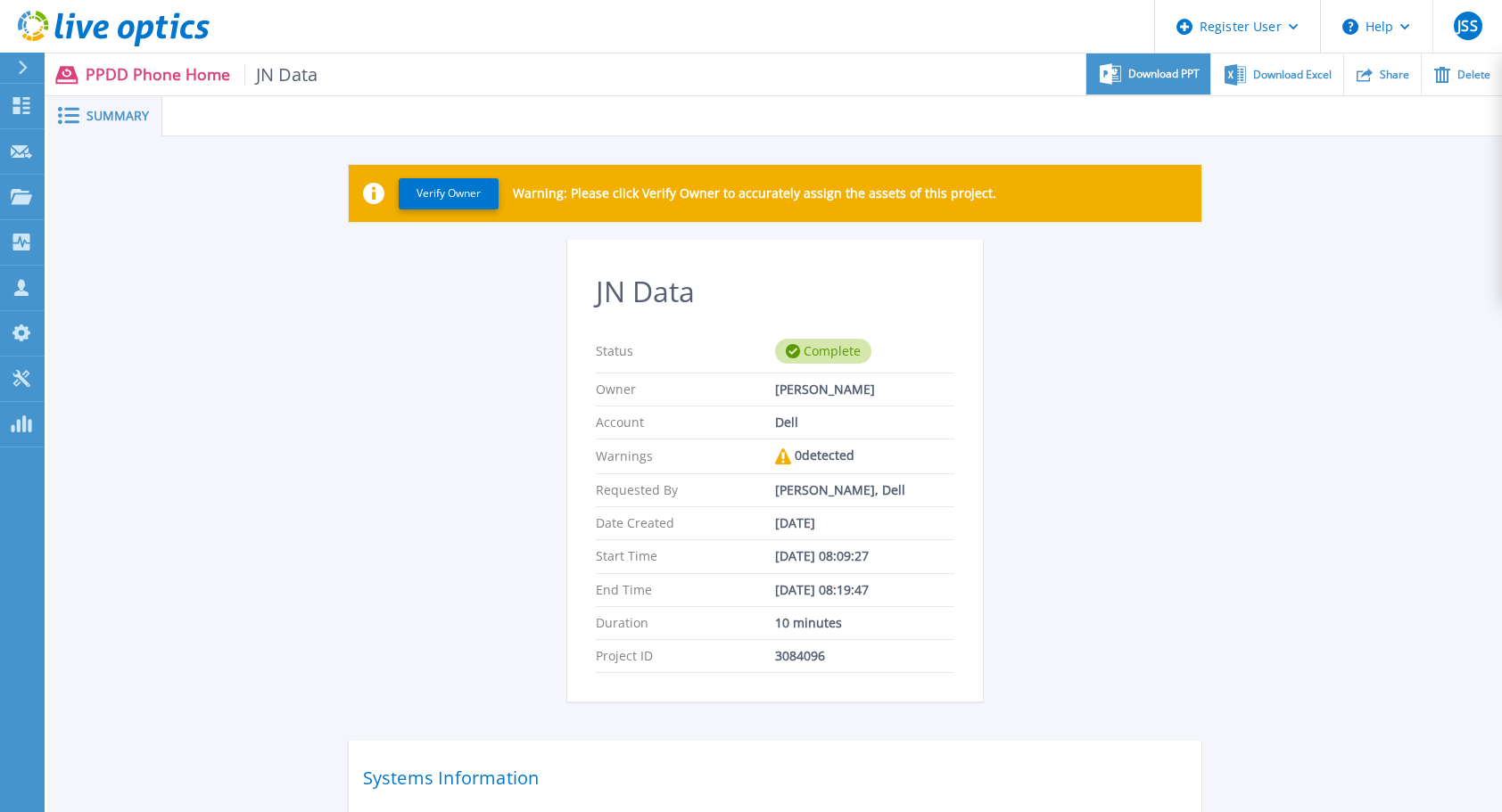
click at [1127, 79] on div "Download PPT" at bounding box center [1148, 74] width 124 height 42
click at [1123, 538] on div "JN Data Status Complete Owner [PERSON_NAME] Account Dell Warnings 0 detected Re…" at bounding box center [775, 712] width 852 height 945
click at [1285, 75] on span "Download Excel" at bounding box center [1292, 73] width 78 height 10
